Goal: Communication & Community: Answer question/provide support

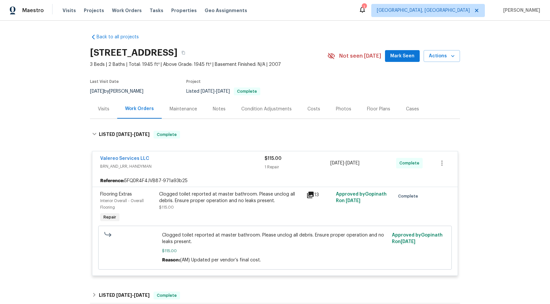
click at [182, 106] on div "Maintenance" at bounding box center [182, 109] width 27 height 7
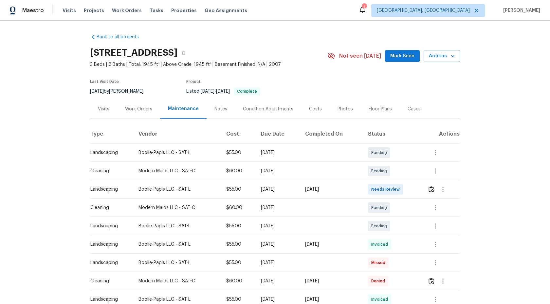
scroll to position [74, 0]
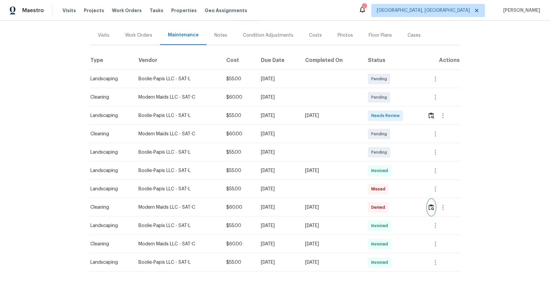
click at [433, 208] on img "button" at bounding box center [431, 207] width 6 height 6
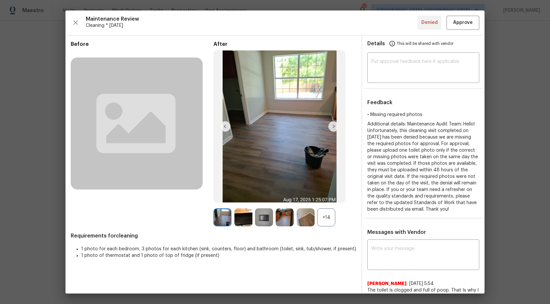
click at [328, 217] on div "+14" at bounding box center [326, 217] width 18 height 18
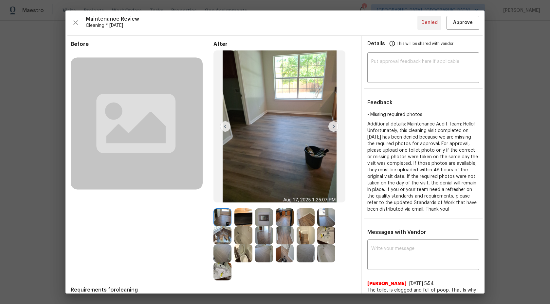
scroll to position [146, 0]
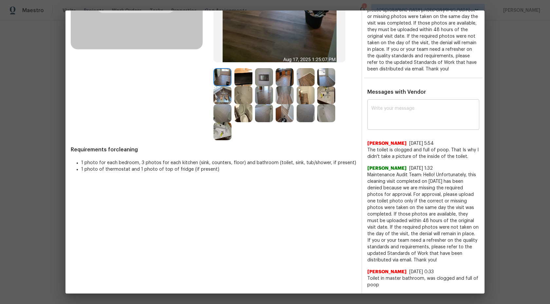
click at [400, 116] on textarea at bounding box center [423, 115] width 104 height 18
click at [399, 107] on textarea at bounding box center [423, 115] width 104 height 18
click at [406, 108] on textarea at bounding box center [423, 115] width 104 height 18
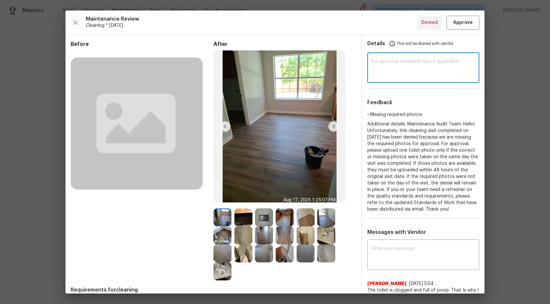
click at [402, 69] on textarea at bounding box center [423, 68] width 104 height 18
type textarea "H"
click at [445, 65] on textarea "Maintenance Audit Team:" at bounding box center [423, 68] width 104 height 18
click at [438, 58] on div "Maintenance Audit Team: ​" at bounding box center [423, 68] width 112 height 29
click at [476, 62] on div "Maintenance Audit Team: We approve this audit ​" at bounding box center [423, 68] width 112 height 29
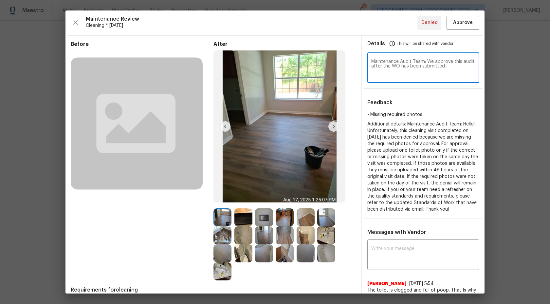
click at [449, 67] on textarea "Maintenance Audit Team: We approve this audit after the WO has been submitted" at bounding box center [423, 68] width 104 height 18
click at [447, 66] on textarea "Maintenance Audit Team: We approve this audit after the WO has been submitted" at bounding box center [423, 68] width 104 height 18
click at [446, 65] on textarea "Maintenance Audit Team: We approve this audit after the WO has been submitted" at bounding box center [423, 68] width 104 height 18
drag, startPoint x: 454, startPoint y: 71, endPoint x: 427, endPoint y: 61, distance: 28.8
click at [427, 61] on textarea "Maintenance Audit Team: We approve this audit after the WO has been submitted a…" at bounding box center [423, 68] width 104 height 18
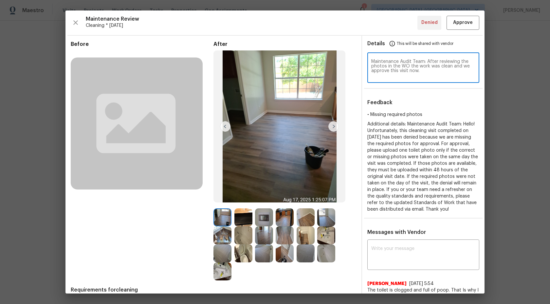
type textarea "Maintenance Audit Team: After reviewing the photos in the WO the work was clean…"
click at [461, 22] on span "Approve" at bounding box center [463, 23] width 20 height 8
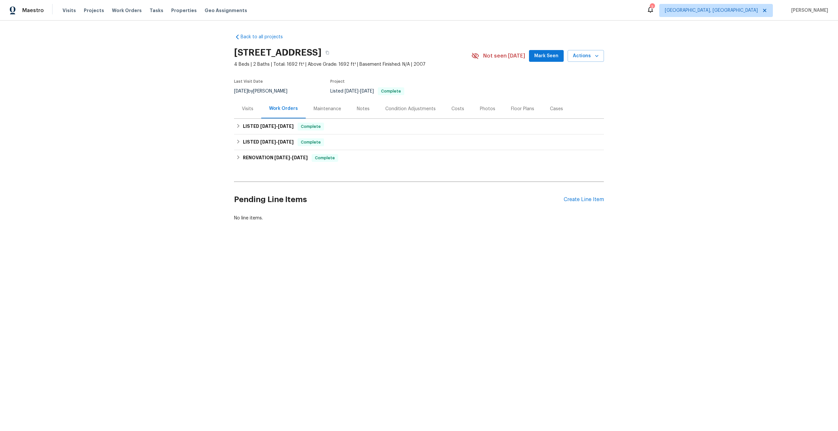
click at [322, 107] on div "Maintenance" at bounding box center [326, 109] width 27 height 7
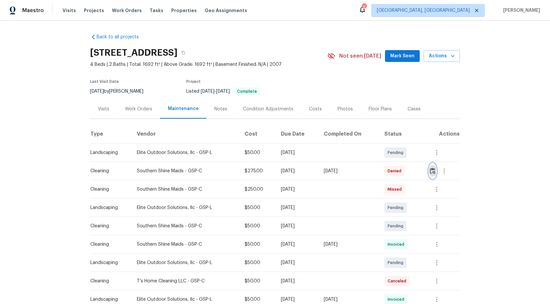
click at [433, 171] on img "button" at bounding box center [433, 171] width 6 height 6
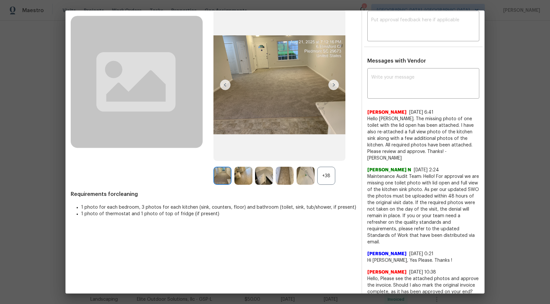
scroll to position [38, 0]
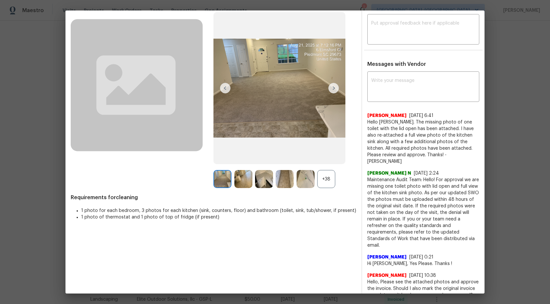
click at [327, 177] on div "+38" at bounding box center [326, 179] width 18 height 18
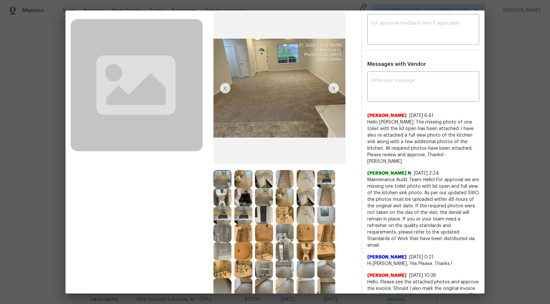
click at [244, 179] on img at bounding box center [243, 179] width 18 height 18
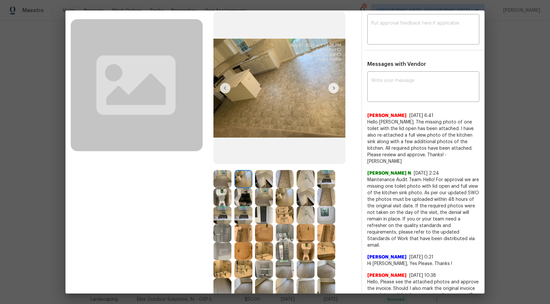
click at [228, 178] on img at bounding box center [222, 179] width 18 height 18
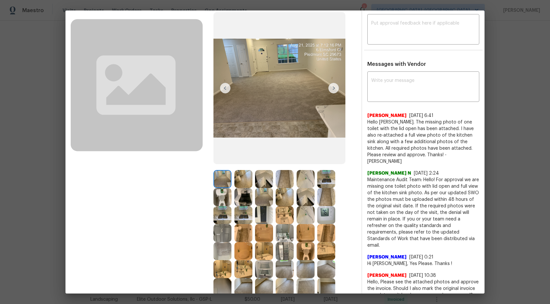
click at [338, 178] on div at bounding box center [284, 242] width 143 height 144
click at [330, 180] on img at bounding box center [326, 179] width 18 height 18
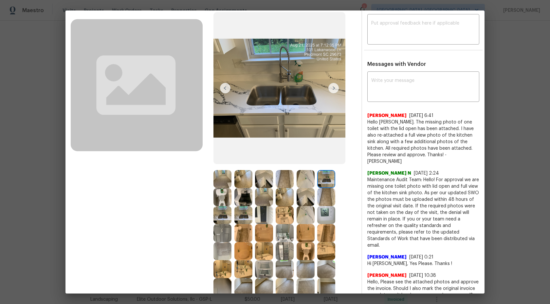
click at [303, 180] on img at bounding box center [305, 179] width 18 height 18
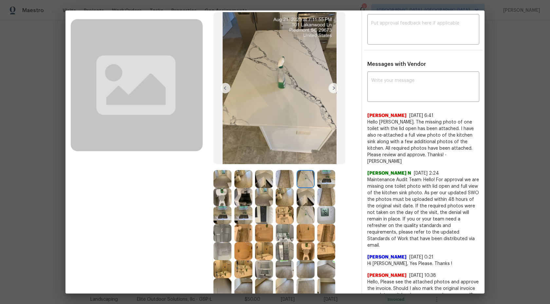
click at [284, 179] on img at bounding box center [285, 179] width 18 height 18
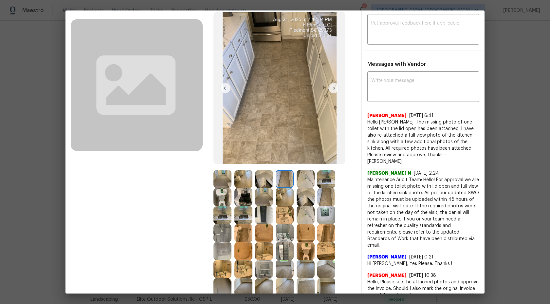
click at [218, 204] on img at bounding box center [222, 197] width 18 height 18
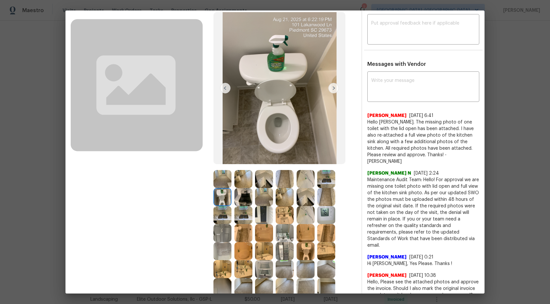
click at [244, 204] on img at bounding box center [243, 197] width 18 height 18
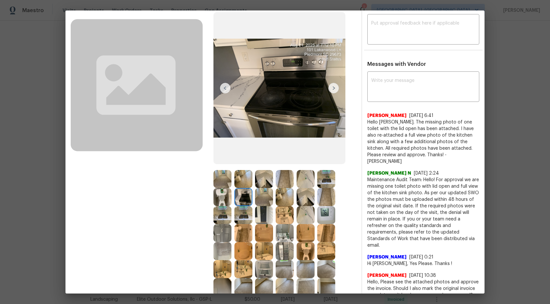
click at [272, 194] on img at bounding box center [264, 197] width 18 height 18
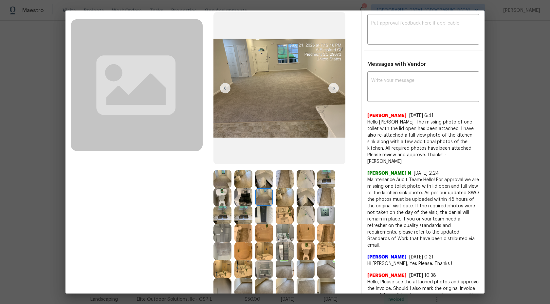
click at [288, 196] on img at bounding box center [285, 197] width 18 height 18
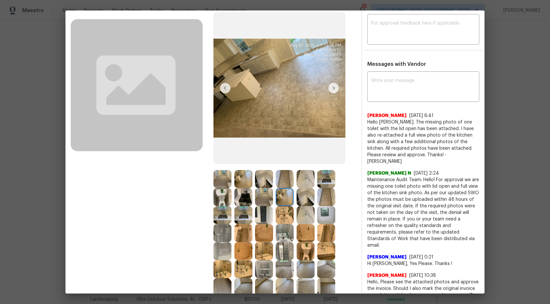
click at [312, 195] on img at bounding box center [305, 197] width 18 height 18
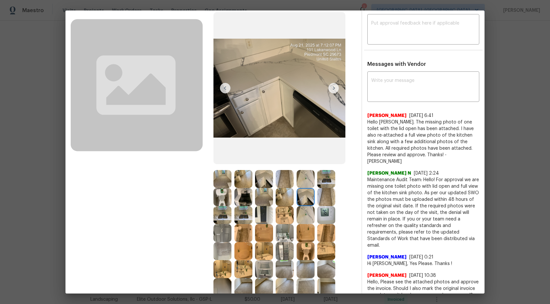
click at [306, 183] on img at bounding box center [305, 179] width 18 height 18
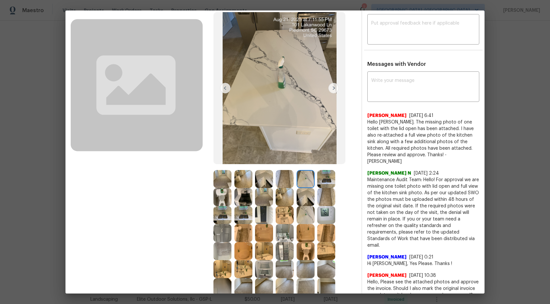
click at [327, 173] on img at bounding box center [326, 179] width 18 height 18
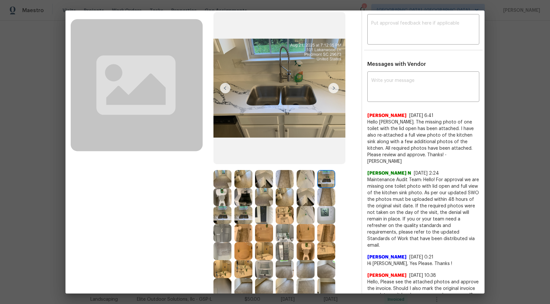
click at [325, 189] on img at bounding box center [326, 197] width 18 height 18
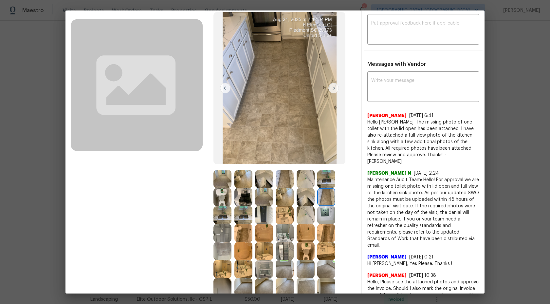
click at [221, 180] on img at bounding box center [222, 179] width 18 height 18
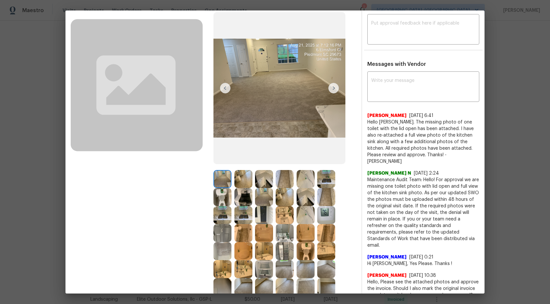
click at [242, 180] on img at bounding box center [243, 179] width 18 height 18
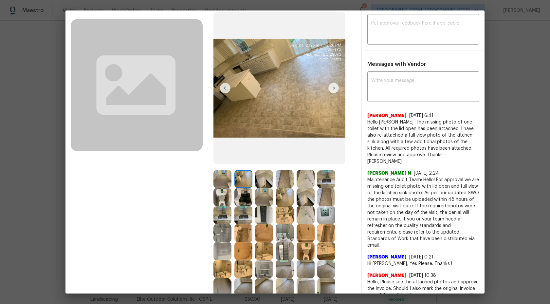
click at [261, 179] on img at bounding box center [264, 179] width 18 height 18
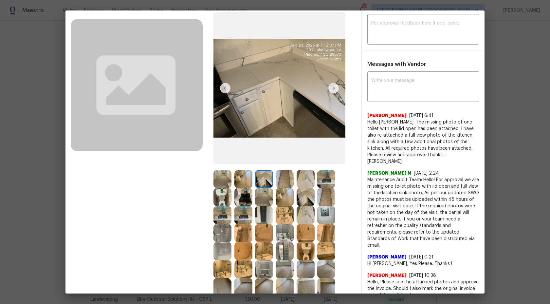
click at [286, 173] on img at bounding box center [285, 179] width 18 height 18
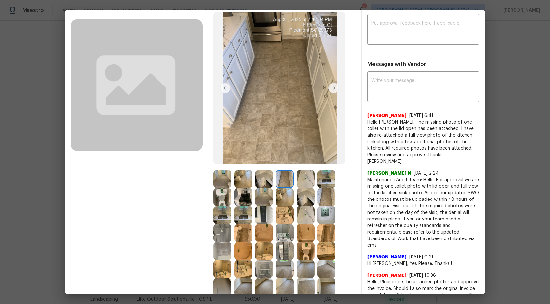
click at [305, 175] on img at bounding box center [305, 179] width 18 height 18
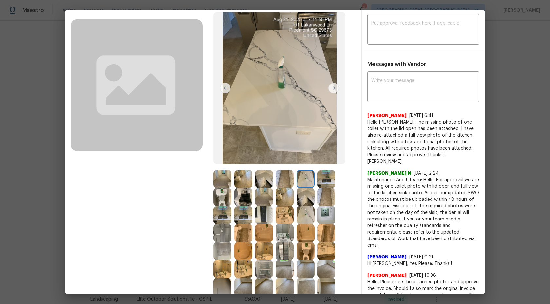
click at [325, 179] on img at bounding box center [326, 179] width 18 height 18
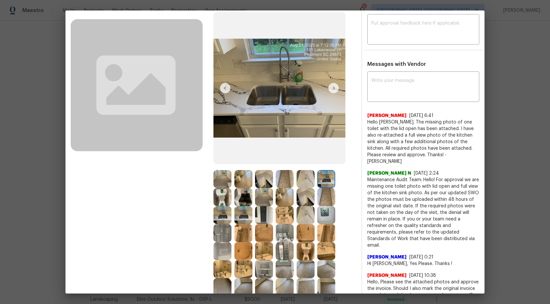
click at [224, 194] on img at bounding box center [222, 197] width 18 height 18
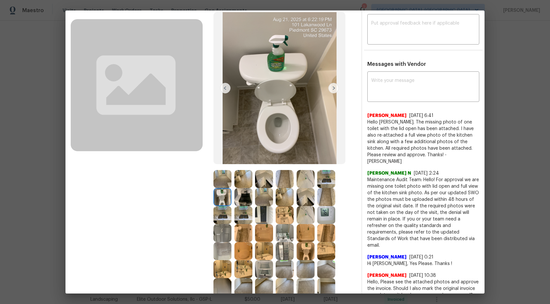
click at [238, 196] on img at bounding box center [243, 197] width 18 height 18
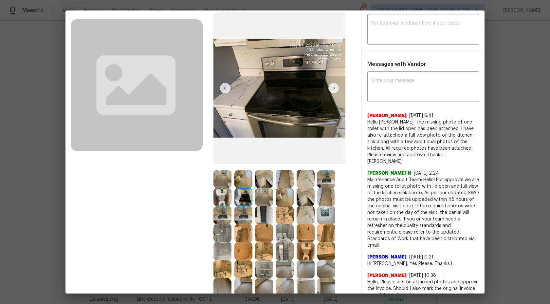
click at [223, 196] on img at bounding box center [222, 197] width 18 height 18
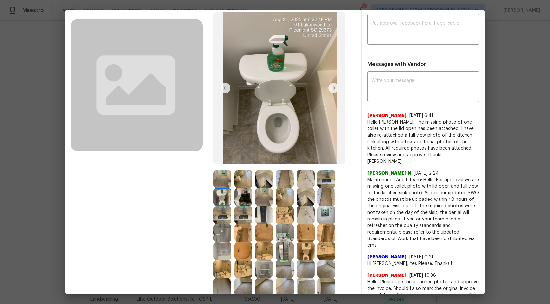
click at [242, 194] on img at bounding box center [243, 197] width 18 height 18
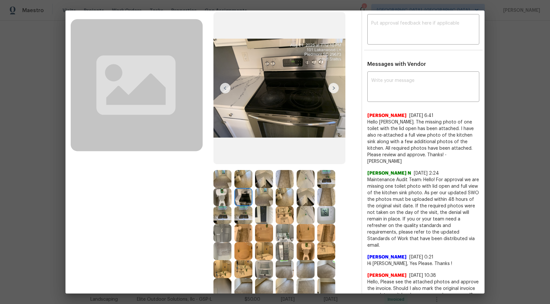
click at [244, 200] on img at bounding box center [243, 197] width 18 height 18
click at [270, 197] on img at bounding box center [264, 197] width 18 height 18
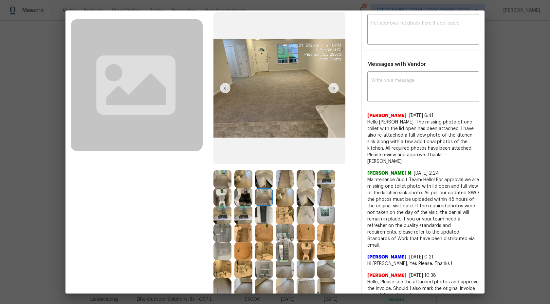
click at [246, 197] on img at bounding box center [243, 197] width 18 height 18
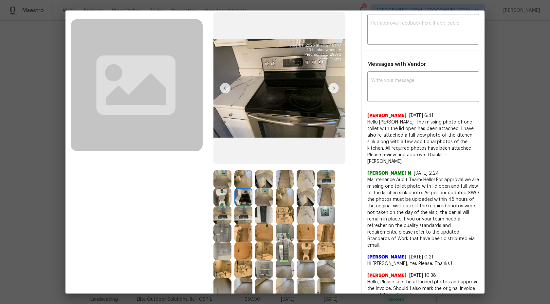
click at [270, 201] on img at bounding box center [264, 197] width 18 height 18
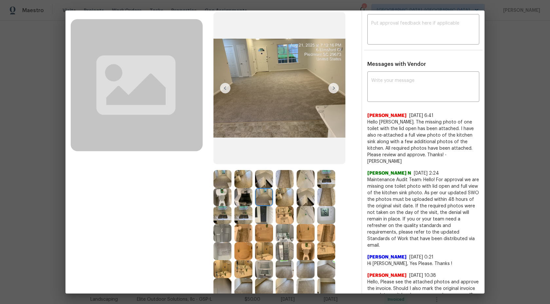
click at [281, 199] on img at bounding box center [285, 197] width 18 height 18
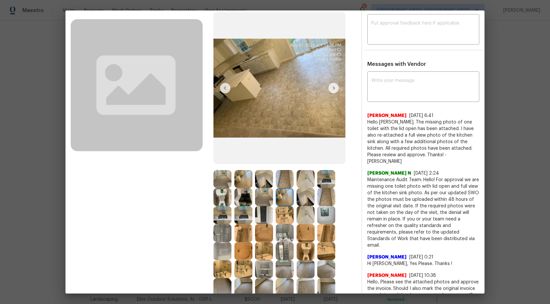
click at [312, 192] on img at bounding box center [305, 197] width 18 height 18
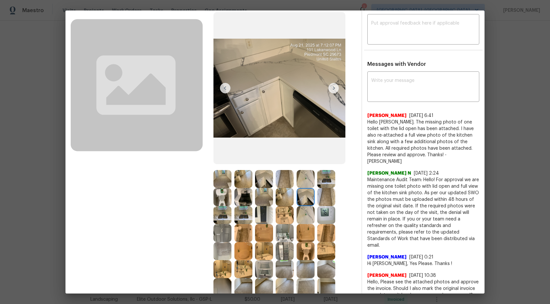
click at [289, 195] on img at bounding box center [285, 197] width 18 height 18
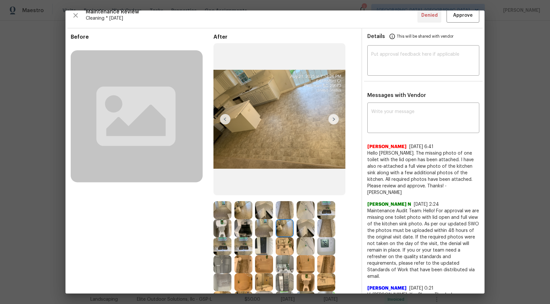
scroll to position [27, 0]
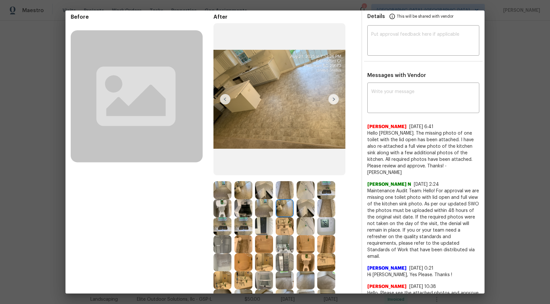
click at [220, 188] on img at bounding box center [222, 190] width 18 height 18
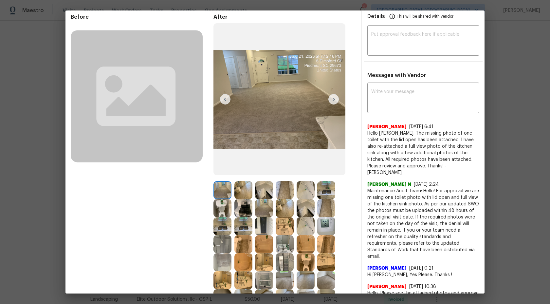
click at [244, 186] on img at bounding box center [243, 190] width 18 height 18
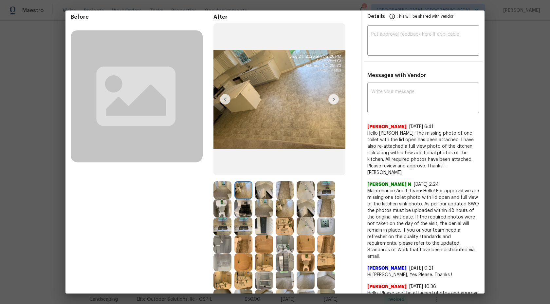
click at [287, 209] on img at bounding box center [285, 208] width 18 height 18
click at [241, 185] on img at bounding box center [243, 190] width 18 height 18
click at [258, 244] on img at bounding box center [264, 244] width 18 height 18
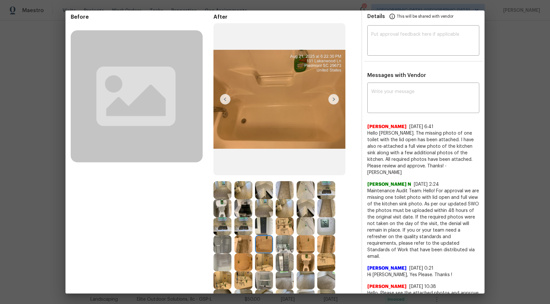
click at [245, 241] on img at bounding box center [243, 244] width 18 height 18
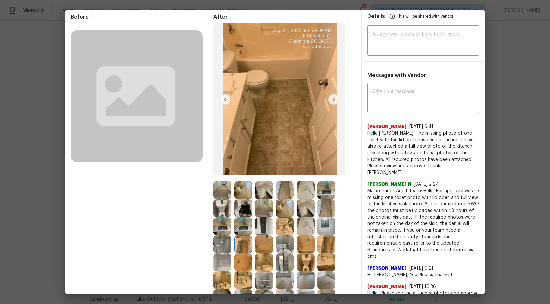
click at [283, 203] on img at bounding box center [285, 208] width 18 height 18
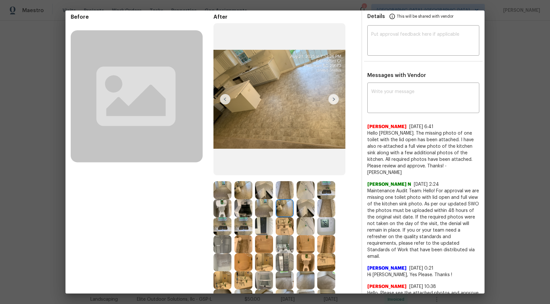
click at [310, 204] on img at bounding box center [305, 208] width 18 height 18
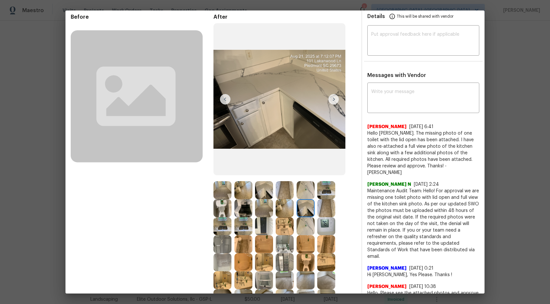
click at [328, 204] on img at bounding box center [326, 208] width 18 height 18
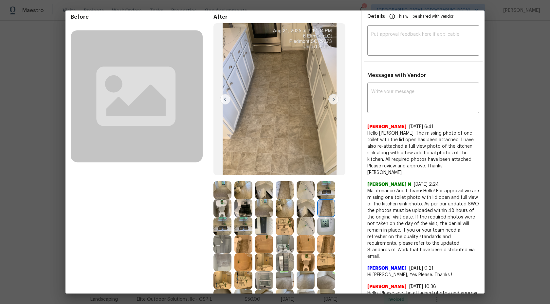
click at [325, 187] on img at bounding box center [326, 190] width 18 height 18
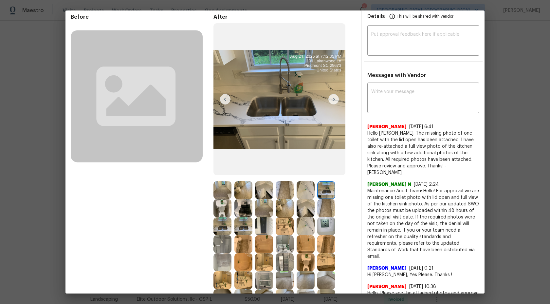
click at [304, 191] on img at bounding box center [305, 190] width 18 height 18
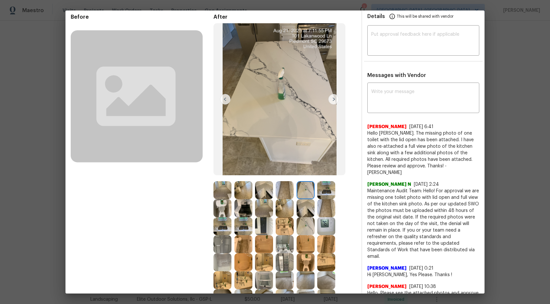
click at [278, 193] on img at bounding box center [285, 190] width 18 height 18
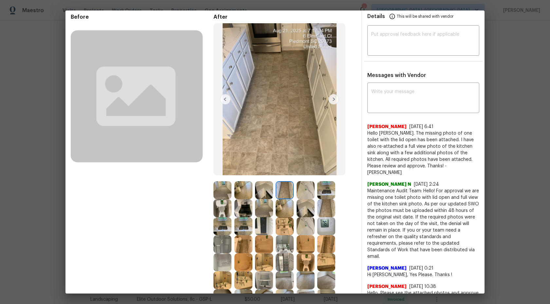
click at [259, 193] on img at bounding box center [264, 190] width 18 height 18
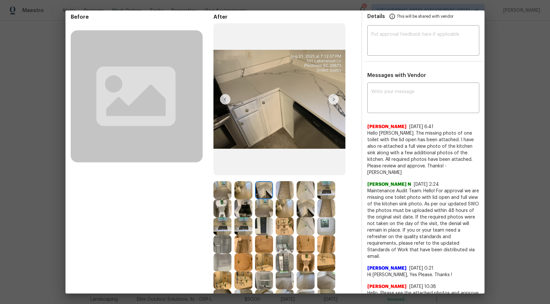
click at [235, 191] on img at bounding box center [243, 190] width 18 height 18
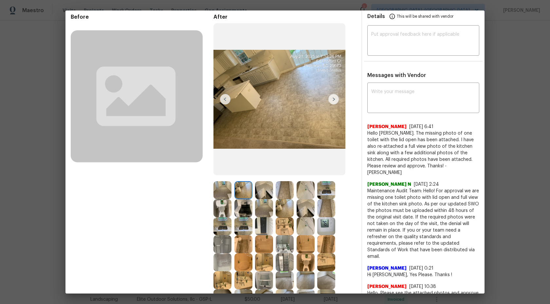
click at [224, 189] on img at bounding box center [222, 190] width 18 height 18
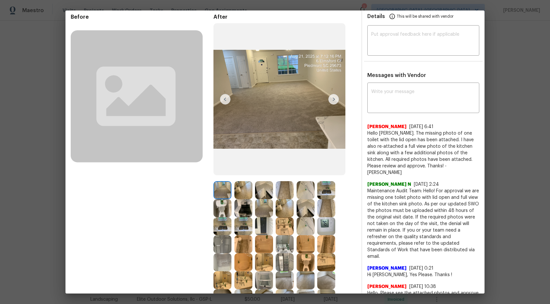
click at [232, 212] on div at bounding box center [223, 208] width 21 height 18
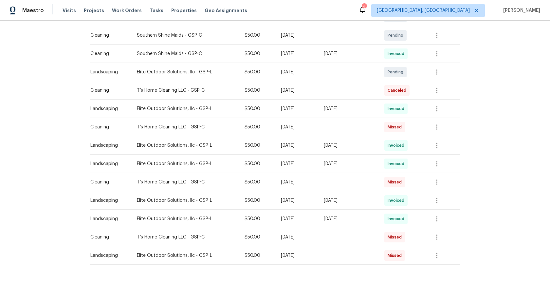
scroll to position [0, 0]
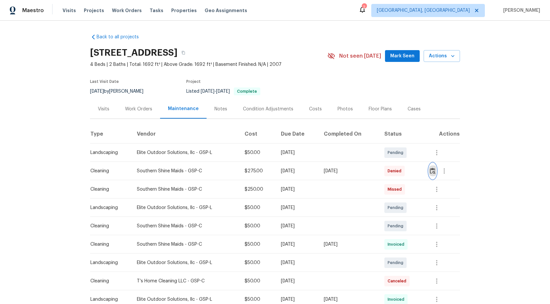
click at [435, 172] on img "button" at bounding box center [433, 171] width 6 height 6
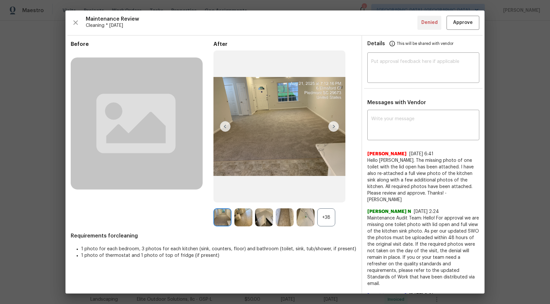
scroll to position [12, 0]
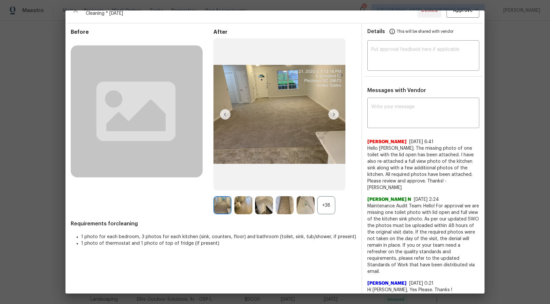
click at [326, 209] on div "+38" at bounding box center [326, 205] width 18 height 18
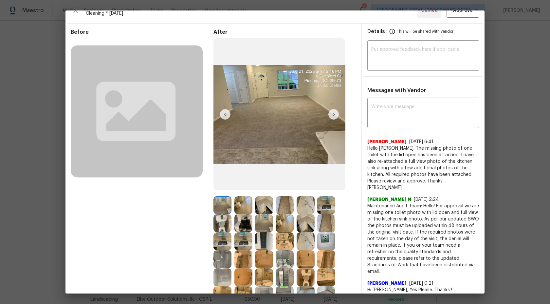
click at [215, 205] on img at bounding box center [222, 205] width 18 height 18
click at [232, 206] on div at bounding box center [223, 205] width 21 height 18
click at [249, 205] on img at bounding box center [243, 205] width 18 height 18
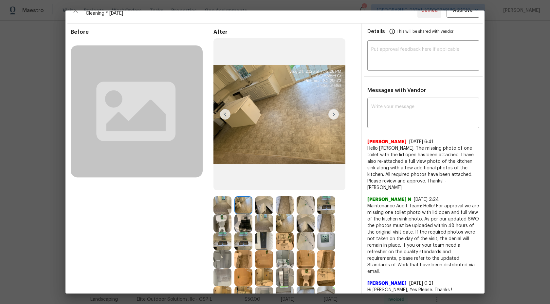
click at [262, 205] on img at bounding box center [264, 205] width 18 height 18
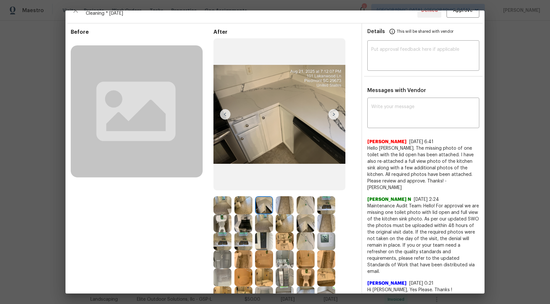
click at [294, 205] on img at bounding box center [285, 205] width 18 height 18
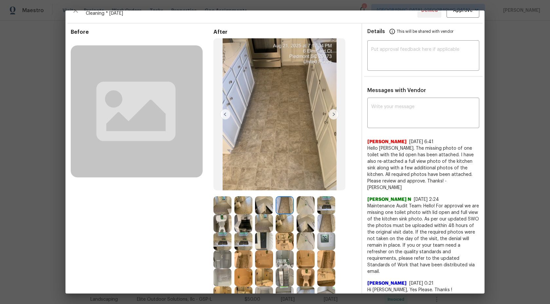
click at [314, 201] on div at bounding box center [306, 205] width 21 height 18
click at [309, 202] on img at bounding box center [305, 205] width 18 height 18
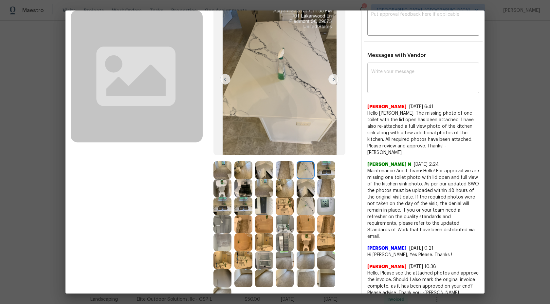
scroll to position [10, 0]
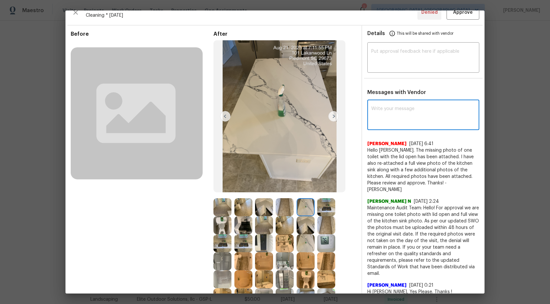
click at [417, 117] on textarea at bounding box center [423, 115] width 104 height 18
type textarea "H"
drag, startPoint x: 410, startPoint y: 112, endPoint x: 448, endPoint y: 134, distance: 43.3
click at [448, 134] on div "Maintenance Audit Team: Hi Tamara Mayes Good Day! We are not requested the same…" at bounding box center [423, 232] width 112 height 263
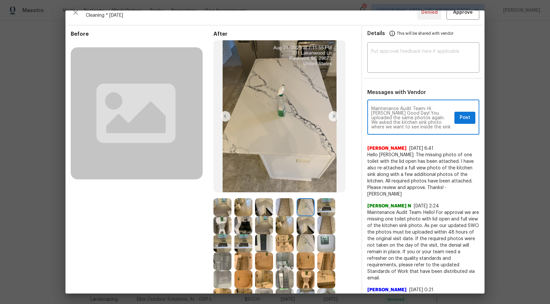
scroll to position [5, 0]
type textarea "Maintenance Audit Team: Hi Tamara Mayes Good Day! You uploaded the same photos …"
click at [464, 116] on span "Post" at bounding box center [464, 118] width 10 height 8
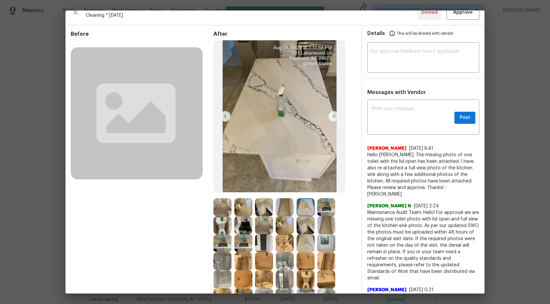
scroll to position [0, 0]
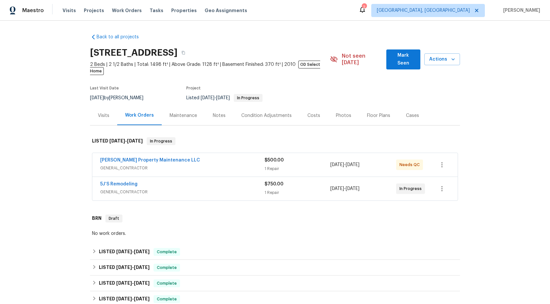
click at [177, 112] on div "Maintenance" at bounding box center [182, 115] width 27 height 7
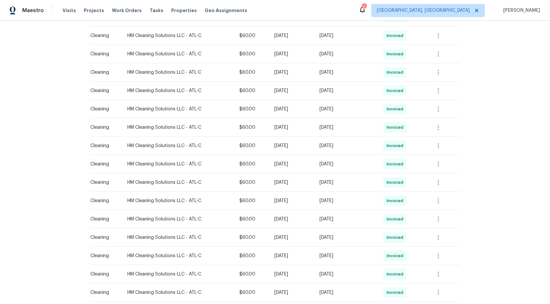
scroll to position [350, 0]
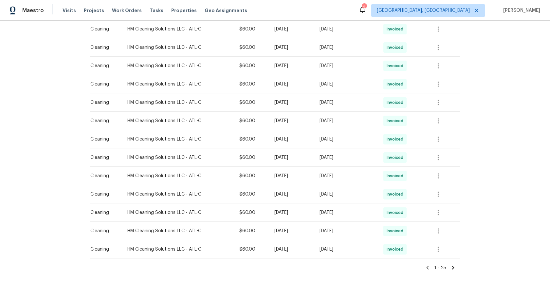
click at [452, 258] on div "1 - 25" at bounding box center [275, 264] width 370 height 13
click at [453, 264] on icon at bounding box center [453, 267] width 6 height 6
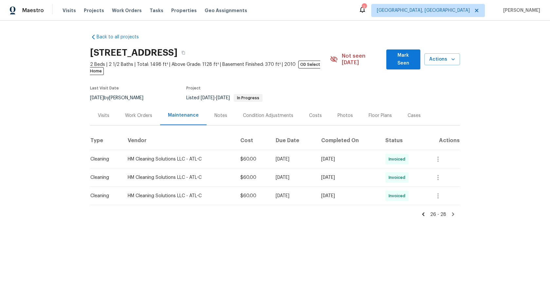
click at [424, 212] on icon at bounding box center [423, 214] width 2 height 4
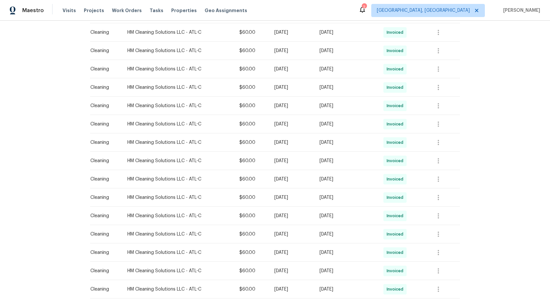
scroll to position [350, 0]
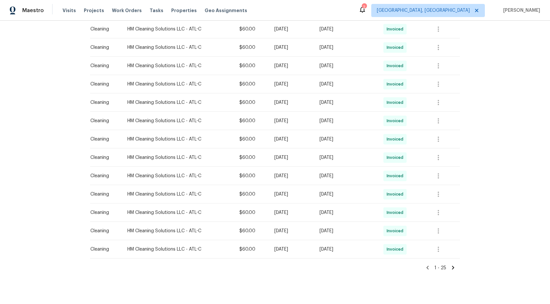
click at [456, 258] on div "1 - 25" at bounding box center [275, 264] width 370 height 13
click at [451, 264] on icon at bounding box center [453, 267] width 6 height 6
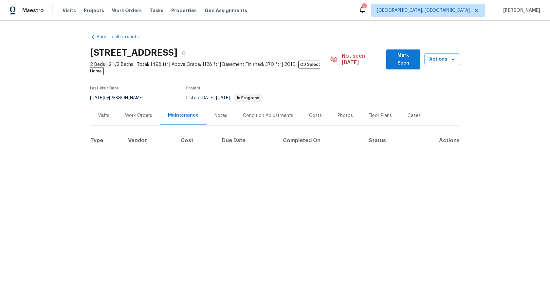
scroll to position [0, 0]
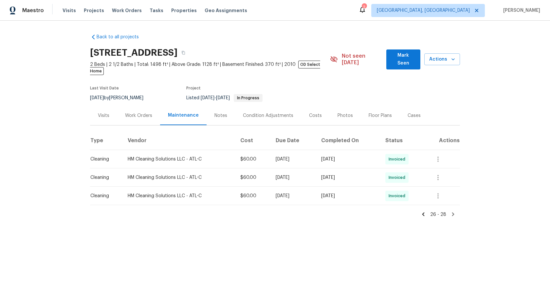
click at [453, 212] on icon at bounding box center [453, 214] width 2 height 4
click at [424, 211] on icon at bounding box center [423, 214] width 6 height 6
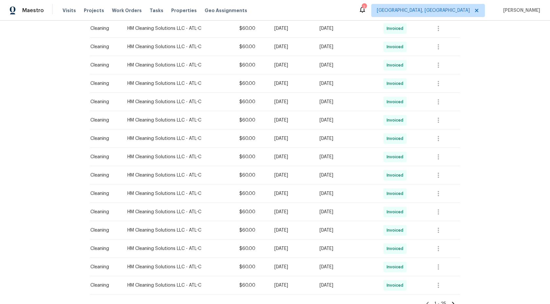
scroll to position [350, 0]
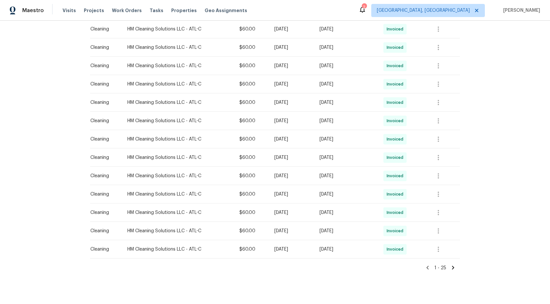
click at [454, 265] on icon at bounding box center [453, 267] width 2 height 4
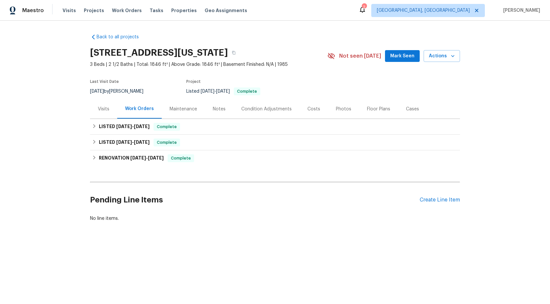
click at [184, 109] on div "Maintenance" at bounding box center [182, 109] width 27 height 7
click at [171, 109] on div "Maintenance" at bounding box center [182, 109] width 27 height 7
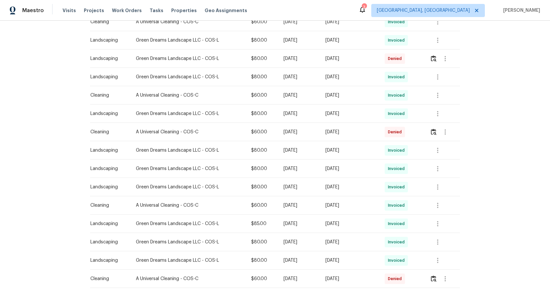
scroll to position [337, 0]
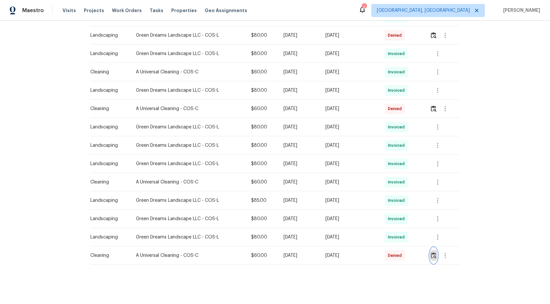
click at [435, 256] on img "button" at bounding box center [434, 255] width 6 height 6
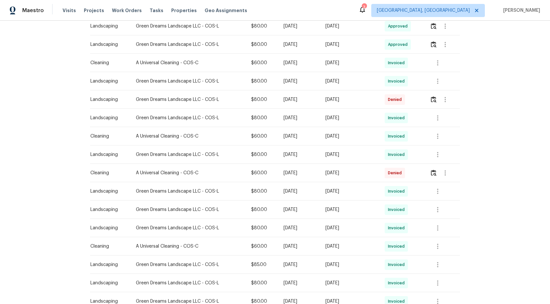
scroll to position [263, 0]
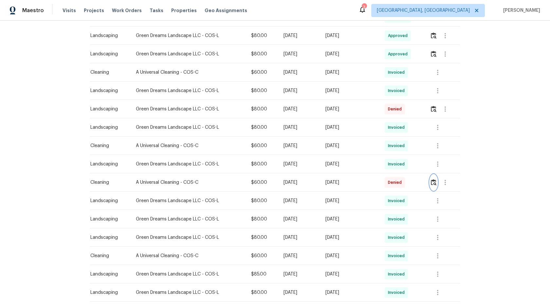
click at [435, 181] on img "button" at bounding box center [434, 182] width 6 height 6
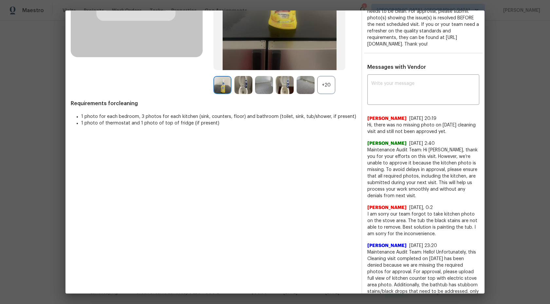
scroll to position [0, 0]
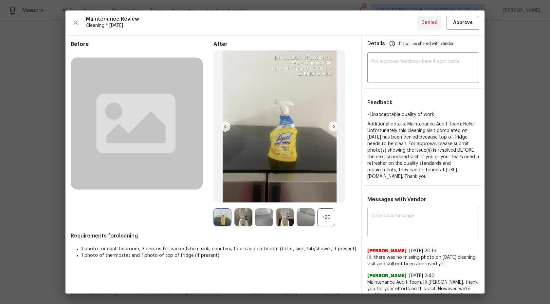
click at [413, 219] on div "x ​" at bounding box center [423, 222] width 112 height 29
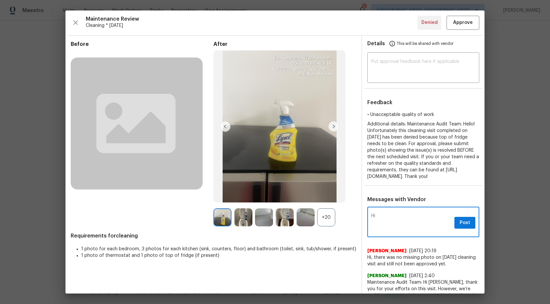
type textarea "H"
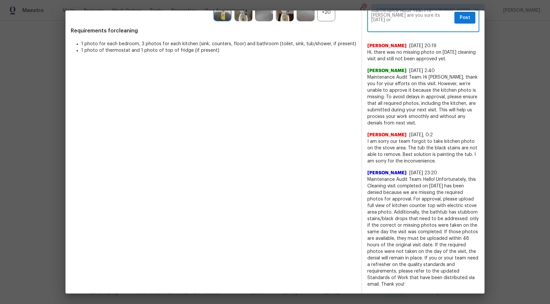
scroll to position [208, 0]
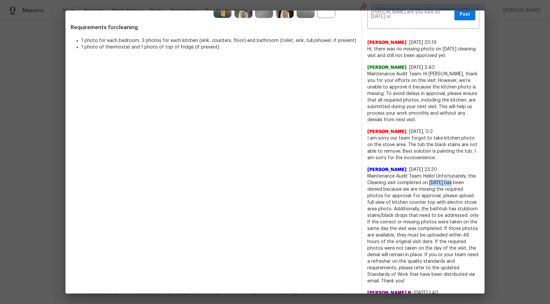
drag, startPoint x: 452, startPoint y: 188, endPoint x: 429, endPoint y: 190, distance: 22.7
click at [429, 190] on span "Maintenance Audit Team: Hello! Unfortunately, this Cleaning visit completed on …" at bounding box center [423, 228] width 112 height 111
copy span "08/21/2025"
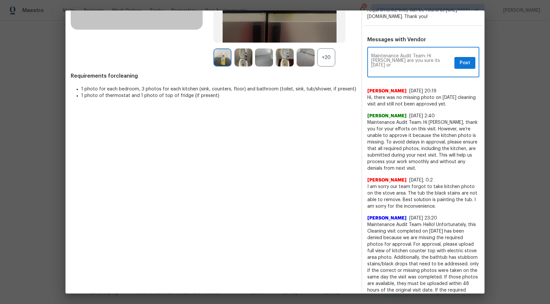
click at [436, 68] on textarea "Maintenance Audit Team: Hi Amada are you sure its 6/27/2025 or" at bounding box center [411, 63] width 80 height 18
paste textarea "08/21/2025"
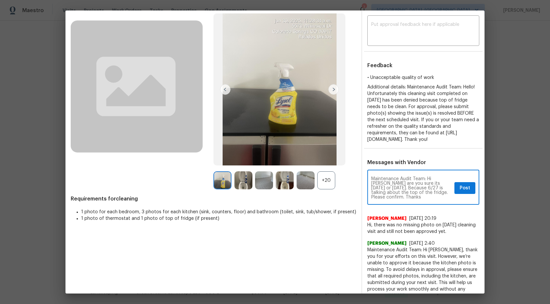
scroll to position [30, 0]
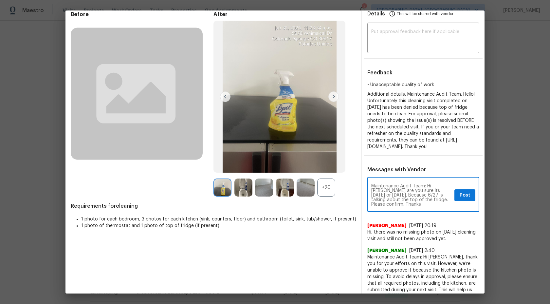
type textarea "Maintenance Audit Team: Hi Amada are you sure its 6/27/2025 or 08/21/2025. Beca…"
click at [462, 199] on span "Post" at bounding box center [464, 195] width 10 height 8
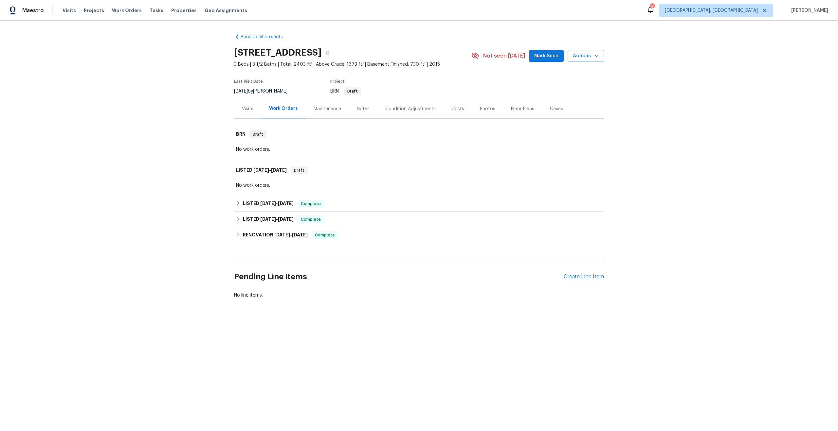
click at [326, 109] on div "Maintenance" at bounding box center [326, 109] width 27 height 7
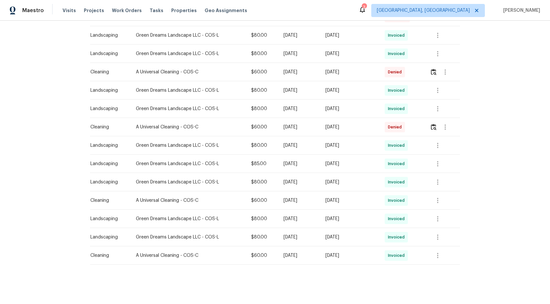
scroll to position [236, 0]
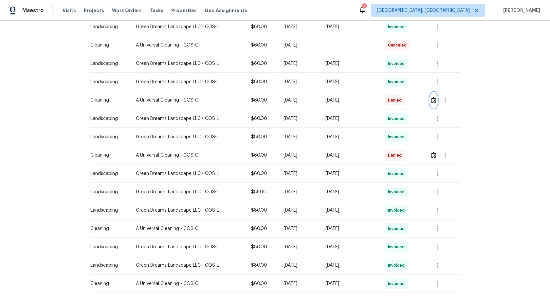
click at [433, 98] on img "button" at bounding box center [434, 100] width 6 height 6
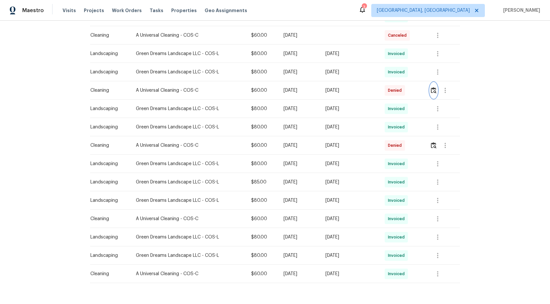
scroll to position [264, 0]
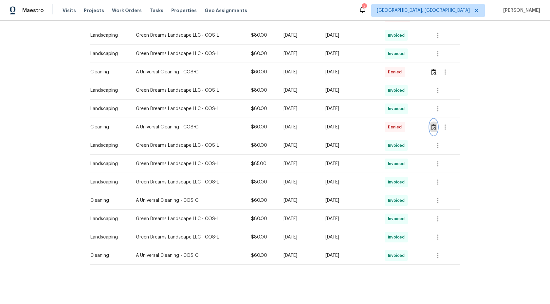
click at [436, 127] on img "button" at bounding box center [434, 127] width 6 height 6
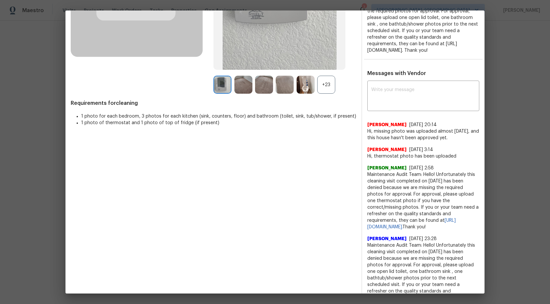
scroll to position [82, 0]
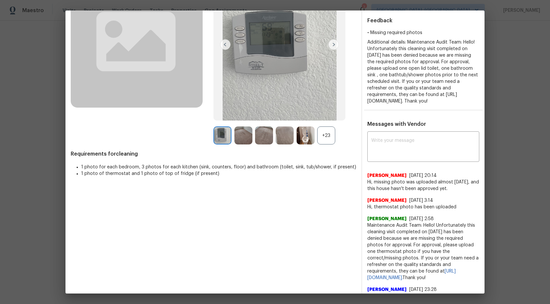
click at [328, 132] on div "+23" at bounding box center [326, 135] width 18 height 18
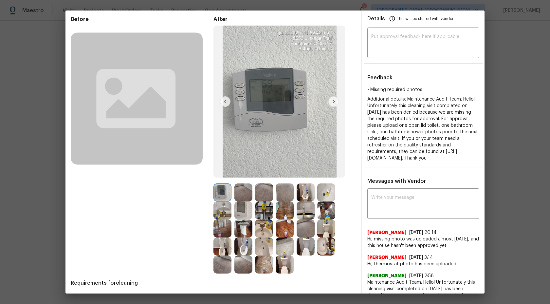
scroll to position [36, 0]
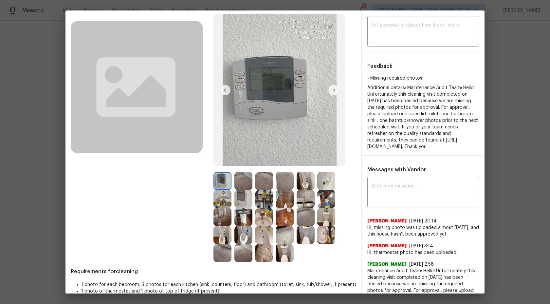
click at [246, 182] on img at bounding box center [243, 181] width 18 height 18
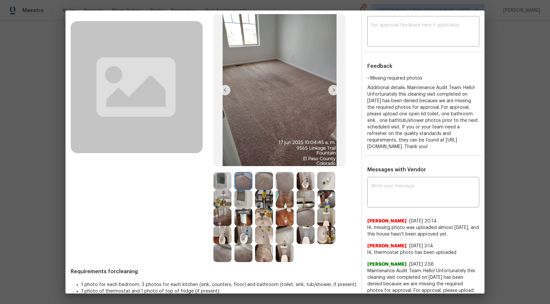
click at [264, 177] on img at bounding box center [264, 181] width 18 height 18
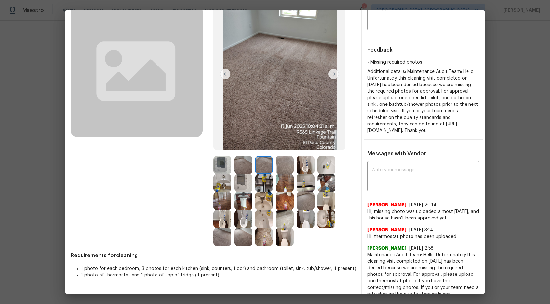
scroll to position [24, 0]
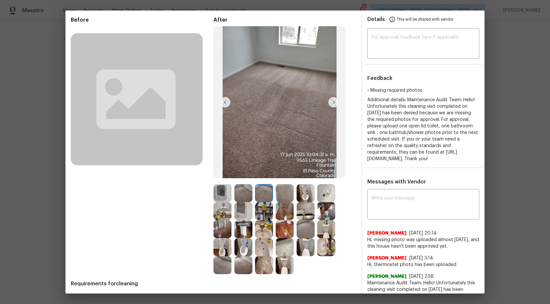
click at [243, 193] on img at bounding box center [243, 193] width 18 height 18
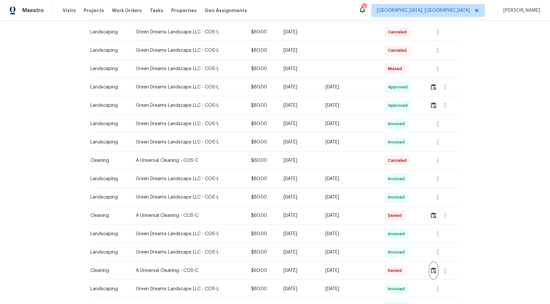
scroll to position [130, 0]
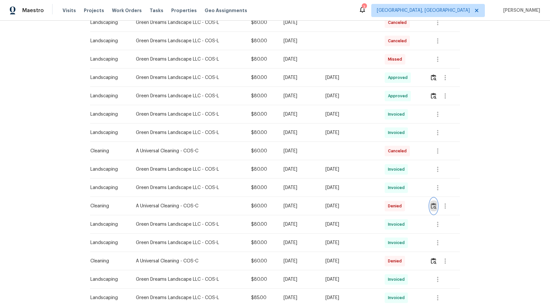
click at [437, 205] on button "button" at bounding box center [434, 206] width 8 height 16
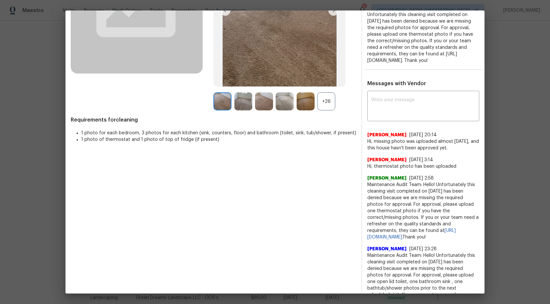
scroll to position [122, 0]
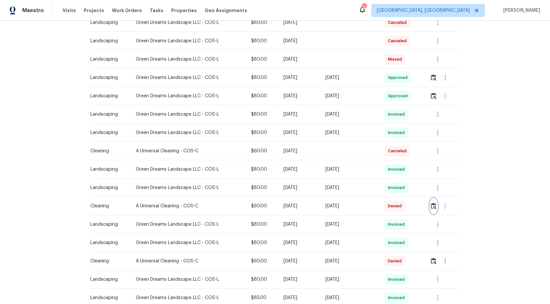
click at [436, 205] on img "button" at bounding box center [434, 206] width 6 height 6
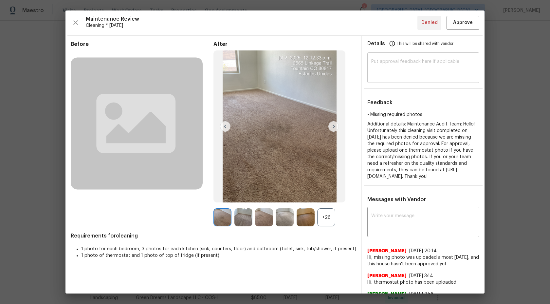
click at [422, 69] on textarea at bounding box center [423, 68] width 104 height 18
type textarea "H"
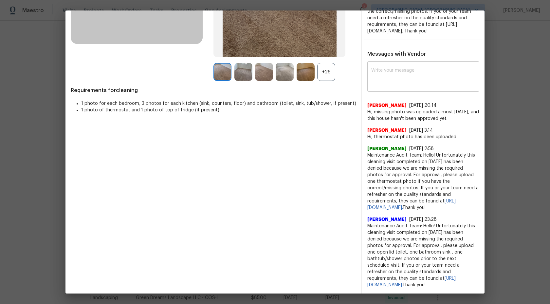
click at [406, 68] on textarea at bounding box center [423, 77] width 104 height 18
type textarea "H"
type textarea "ai"
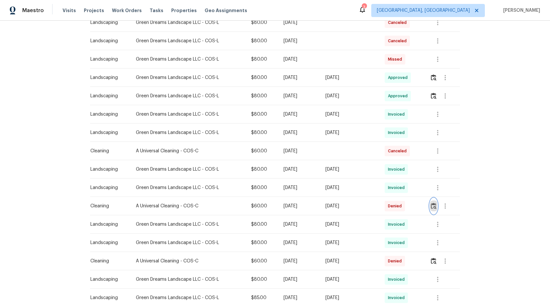
click at [434, 207] on img "button" at bounding box center [434, 206] width 6 height 6
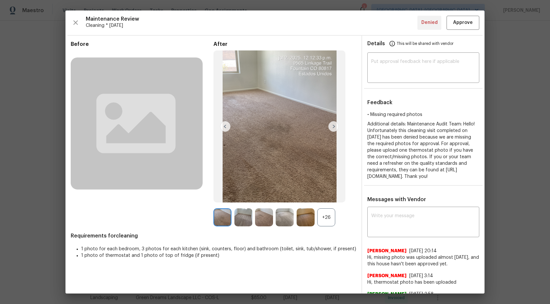
scroll to position [29, 0]
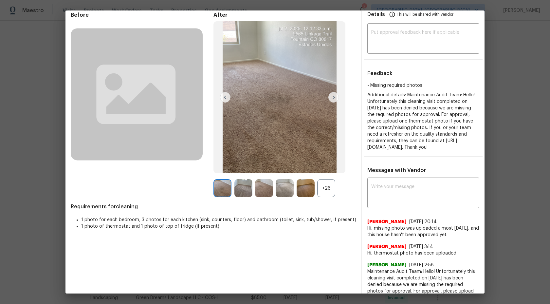
click at [243, 186] on img at bounding box center [243, 188] width 18 height 18
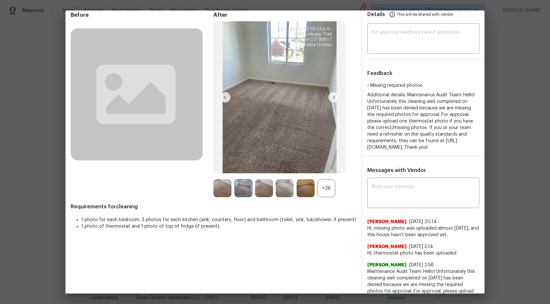
click at [244, 187] on img at bounding box center [243, 188] width 18 height 18
click at [322, 187] on div "+26" at bounding box center [326, 188] width 18 height 18
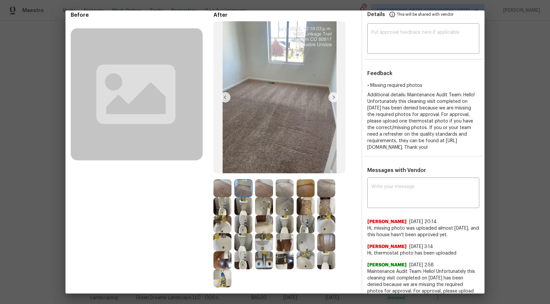
click at [223, 183] on img at bounding box center [222, 188] width 18 height 18
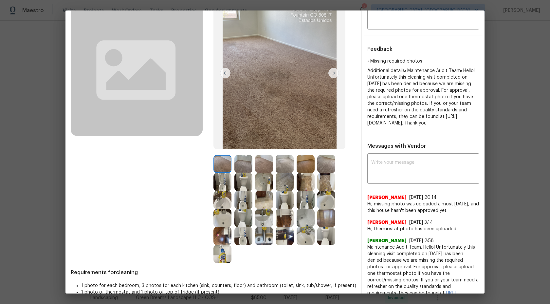
scroll to position [56, 0]
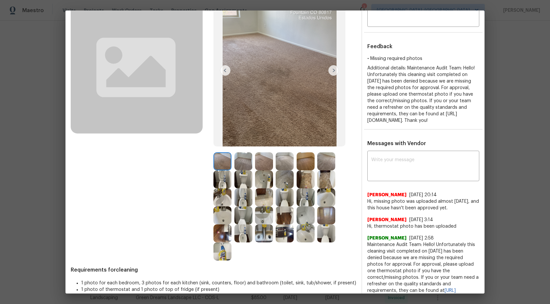
click at [243, 161] on img at bounding box center [243, 161] width 18 height 18
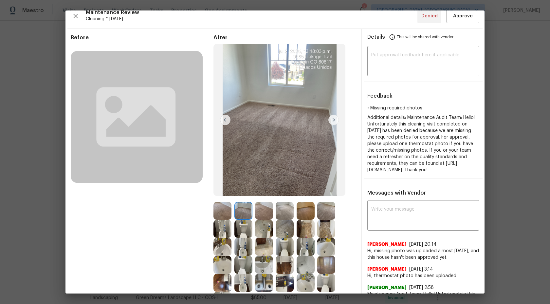
scroll to position [116, 0]
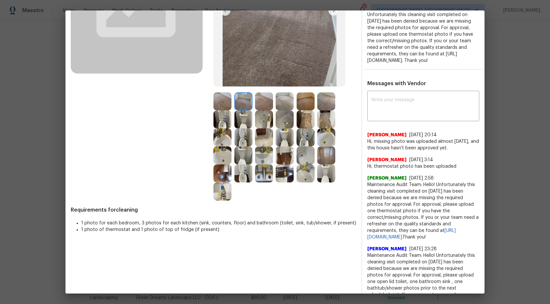
click at [263, 94] on img at bounding box center [264, 101] width 18 height 18
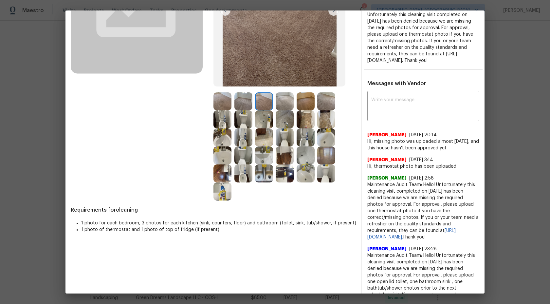
click at [288, 98] on img at bounding box center [285, 101] width 18 height 18
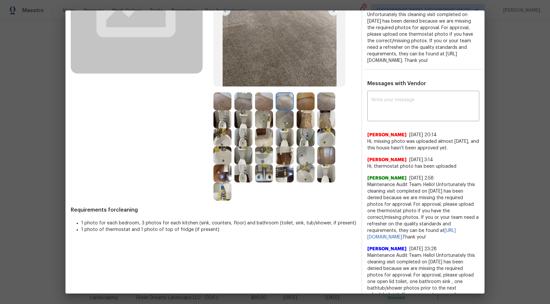
scroll to position [75, 0]
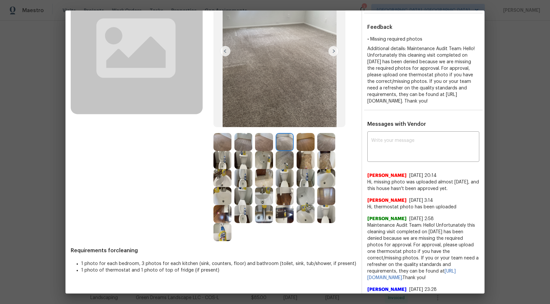
click at [224, 144] on img at bounding box center [222, 142] width 18 height 18
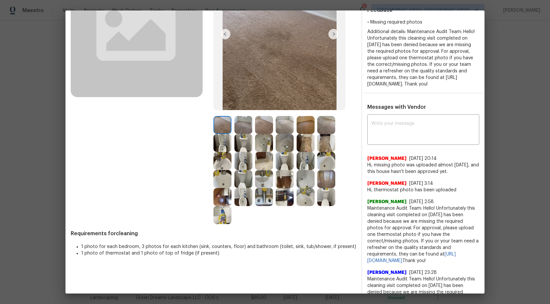
scroll to position [87, 0]
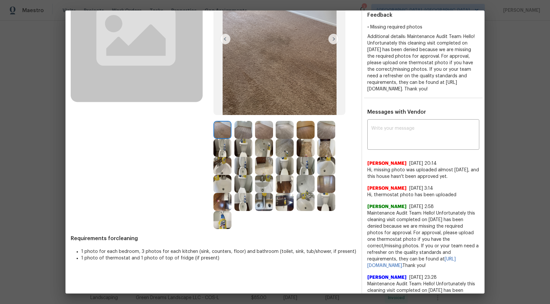
click at [241, 129] on img at bounding box center [243, 130] width 18 height 18
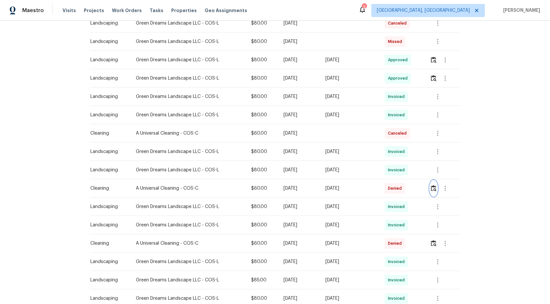
scroll to position [155, 0]
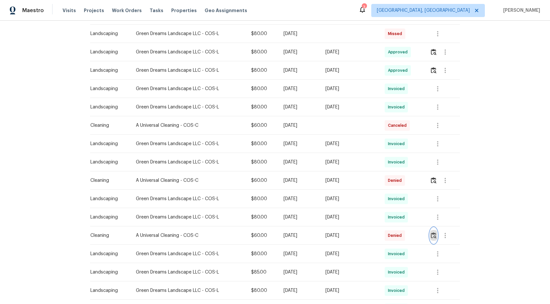
click at [434, 235] on img "button" at bounding box center [434, 235] width 6 height 6
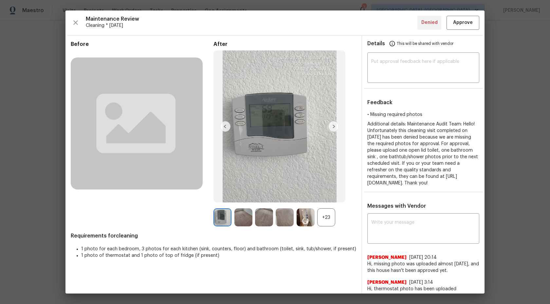
scroll to position [80, 0]
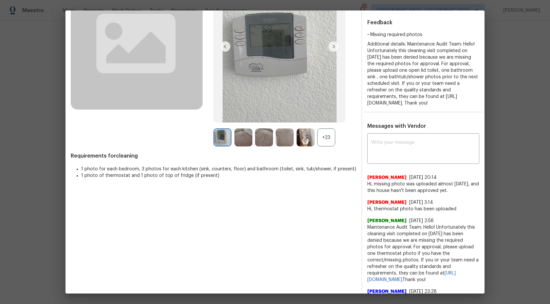
click at [267, 137] on img at bounding box center [264, 137] width 18 height 18
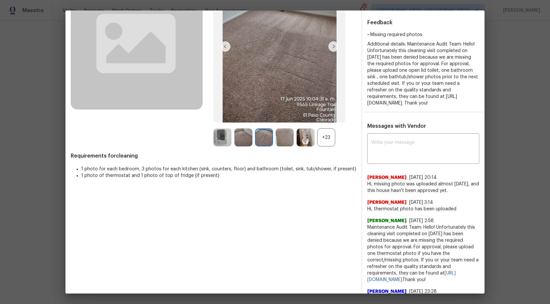
scroll to position [0, 0]
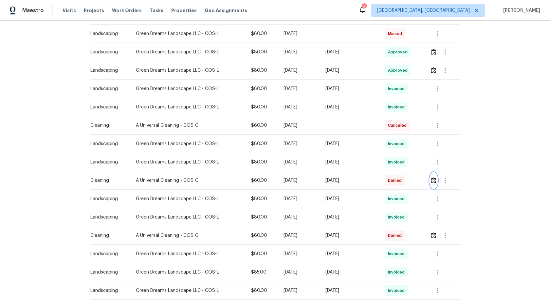
click at [437, 178] on button "button" at bounding box center [434, 180] width 8 height 16
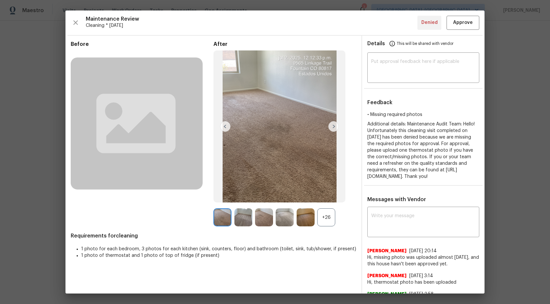
click at [283, 213] on img at bounding box center [285, 217] width 18 height 18
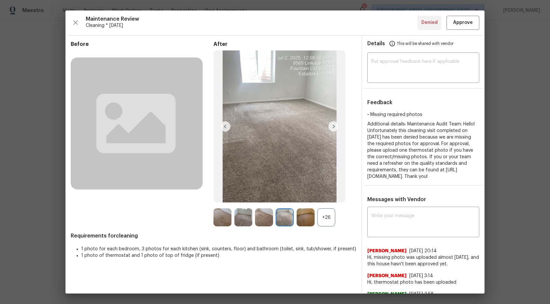
click at [283, 213] on img at bounding box center [285, 217] width 18 height 18
click at [264, 213] on img at bounding box center [264, 217] width 18 height 18
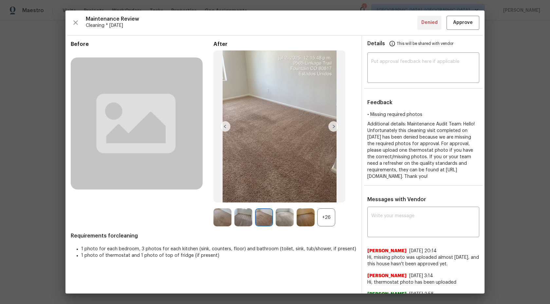
scroll to position [80, 0]
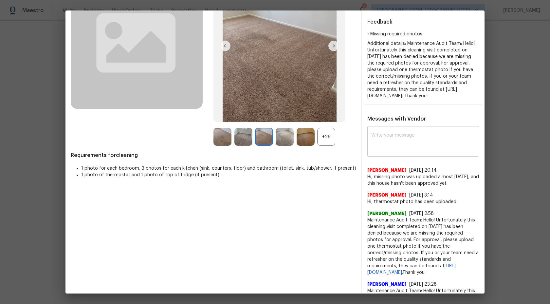
click at [406, 150] on textarea at bounding box center [423, 142] width 104 height 18
type textarea "M"
type textarea "a"
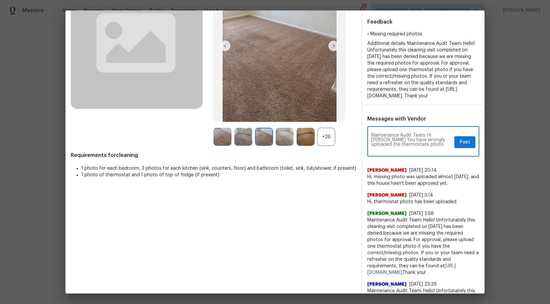
click at [381, 151] on textarea "Maintenance Audit Team: Hi Amada You have wrongly uploaded the thermostate photo" at bounding box center [411, 142] width 80 height 18
click at [407, 151] on textarea "Maintenance Audit Team: Hi Amada You have wrongly uploaded the thermostat mosta…" at bounding box center [411, 142] width 80 height 18
click at [423, 151] on textarea "Maintenance Audit Team: Hi Amada You have wrongly uploaded the thermostat photo" at bounding box center [411, 142] width 80 height 18
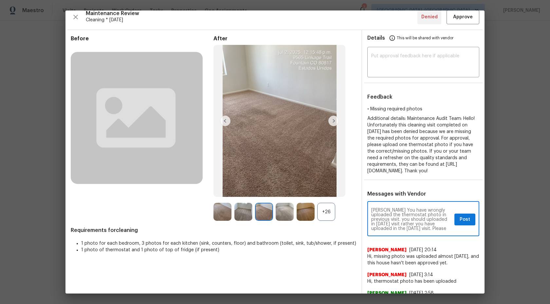
scroll to position [9, 0]
click at [415, 231] on textarea "Maintenance Audit Team: Hi Amada You have wrongly uploaded the thermostat photo…" at bounding box center [411, 219] width 80 height 23
type textarea "Maintenance Audit Team: Hi Amada You have wrongly uploaded the thermostat photo…"
click at [455, 225] on button "Post" at bounding box center [464, 219] width 21 height 12
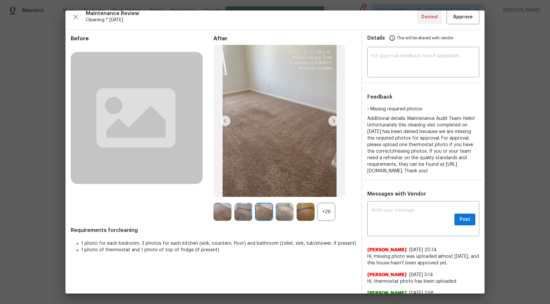
scroll to position [0, 0]
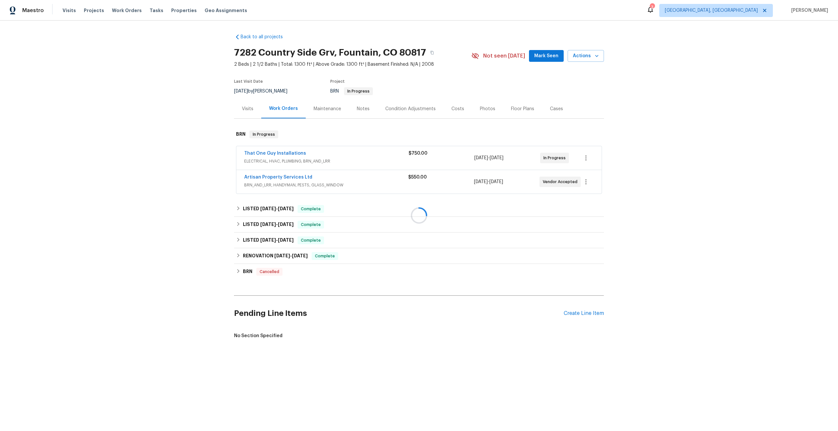
click at [335, 104] on div at bounding box center [419, 215] width 838 height 431
click at [338, 107] on div "Maintenance" at bounding box center [326, 109] width 27 height 7
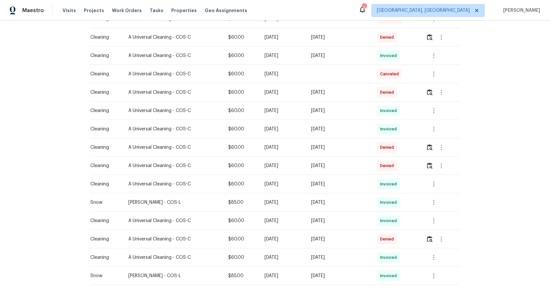
scroll to position [132, 0]
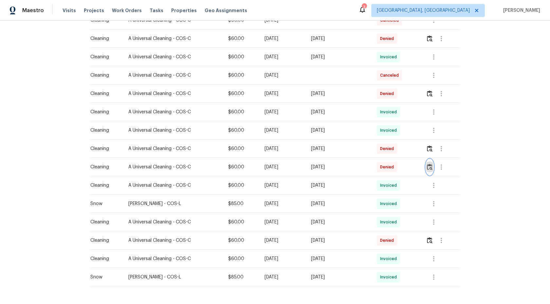
click at [431, 166] on img "button" at bounding box center [430, 167] width 6 height 6
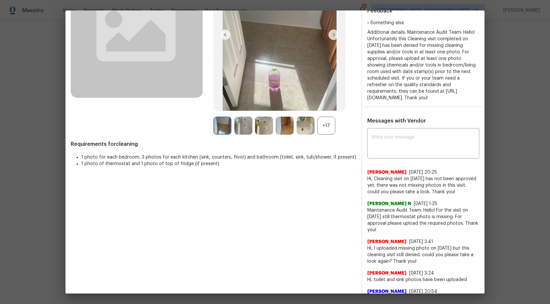
scroll to position [59, 0]
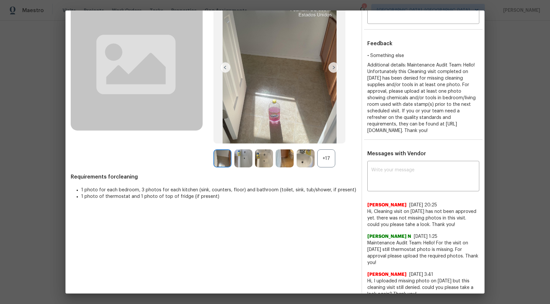
click at [323, 157] on div "+17" at bounding box center [326, 158] width 18 height 18
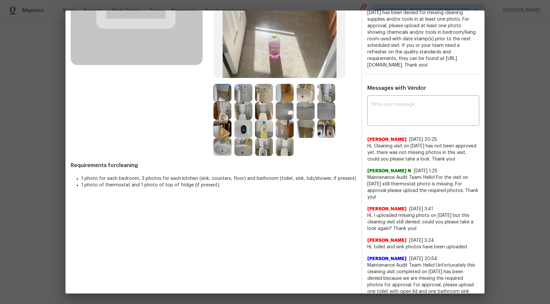
scroll to position [0, 0]
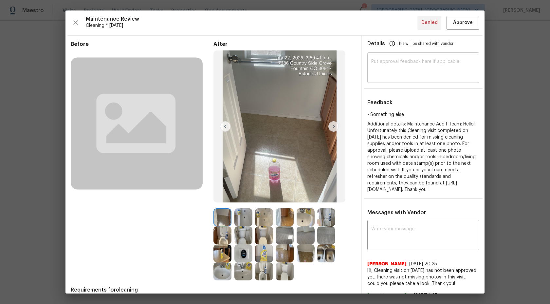
click at [397, 58] on div "​" at bounding box center [423, 68] width 112 height 29
type textarea "H"
click at [445, 61] on textarea "Maintenance Audit team: We apologize" at bounding box center [423, 68] width 104 height 18
click at [442, 61] on textarea "Maintenance Audit team: We apologize" at bounding box center [423, 68] width 104 height 18
click at [462, 60] on textarea "Maintenance Audit team: We apologise logize" at bounding box center [423, 68] width 104 height 18
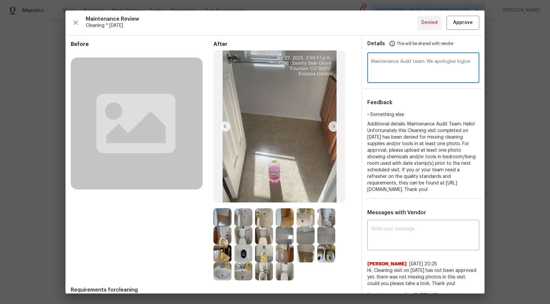
click at [462, 60] on textarea "Maintenance Audit team: We apologise logize" at bounding box center [423, 68] width 104 height 18
type textarea "Maintenance Audit team: We apologise for that and after further review we appro…"
click at [471, 23] on span "Approve" at bounding box center [463, 23] width 20 height 8
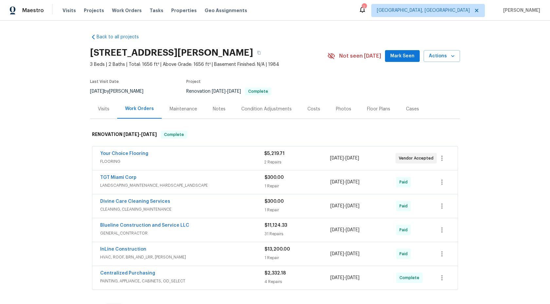
click at [172, 107] on div "Maintenance" at bounding box center [182, 109] width 27 height 7
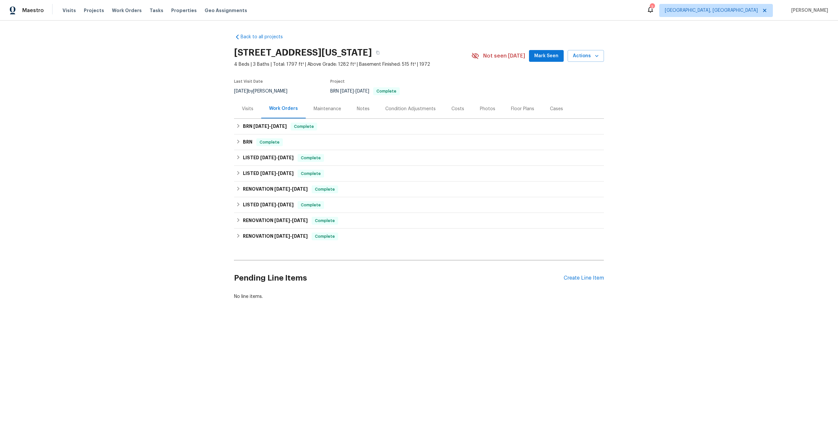
click at [335, 111] on div "Maintenance" at bounding box center [326, 109] width 27 height 7
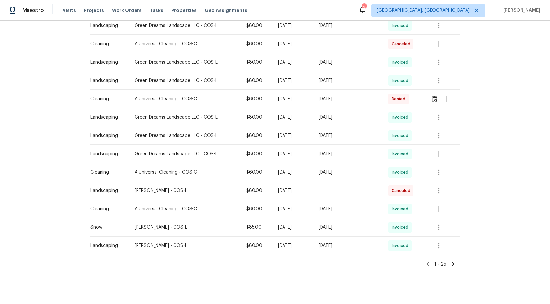
scroll to position [349, 0]
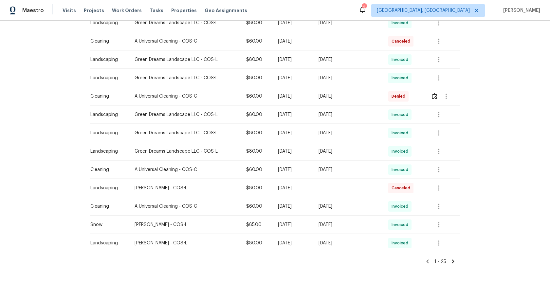
click at [454, 259] on icon at bounding box center [453, 261] width 6 height 6
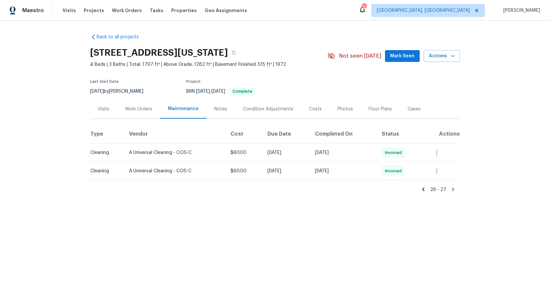
click at [424, 189] on icon at bounding box center [423, 189] width 2 height 4
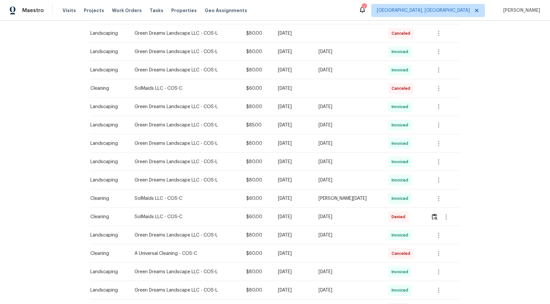
scroll to position [275, 0]
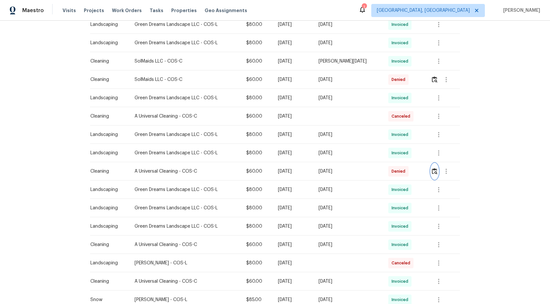
click at [434, 171] on img "button" at bounding box center [435, 171] width 6 height 6
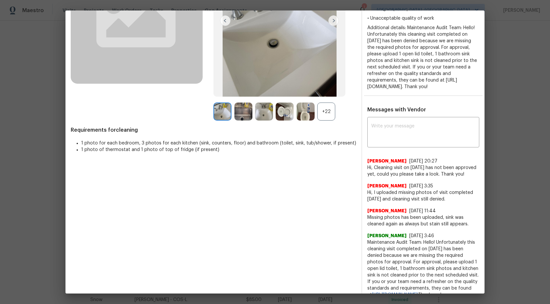
scroll to position [104, 0]
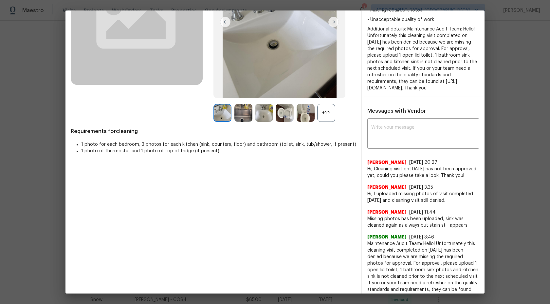
click at [327, 112] on div "+22" at bounding box center [326, 113] width 18 height 18
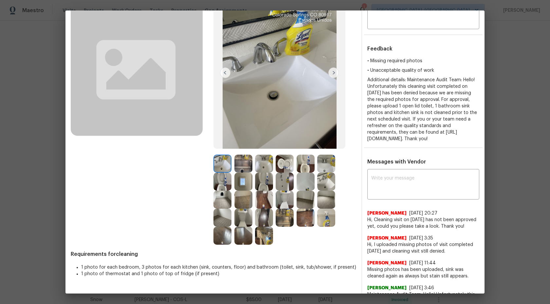
scroll to position [48, 0]
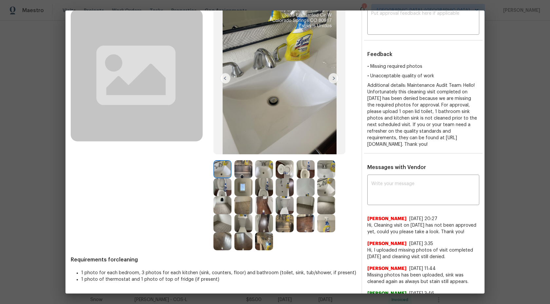
click at [331, 77] on img at bounding box center [333, 78] width 10 height 10
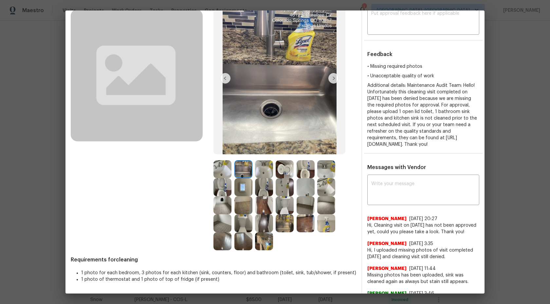
click at [335, 79] on img at bounding box center [333, 78] width 10 height 10
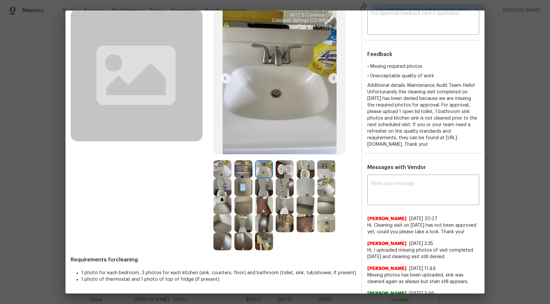
scroll to position [28, 0]
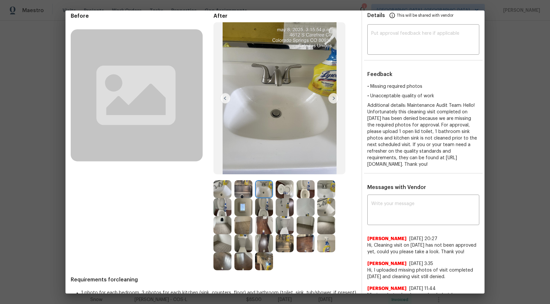
click at [334, 98] on img at bounding box center [333, 98] width 10 height 10
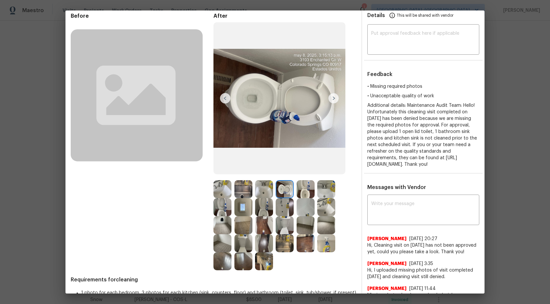
click at [246, 190] on img at bounding box center [243, 189] width 18 height 18
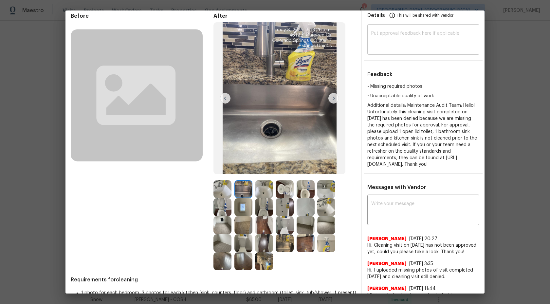
click at [407, 29] on div "​" at bounding box center [423, 40] width 112 height 29
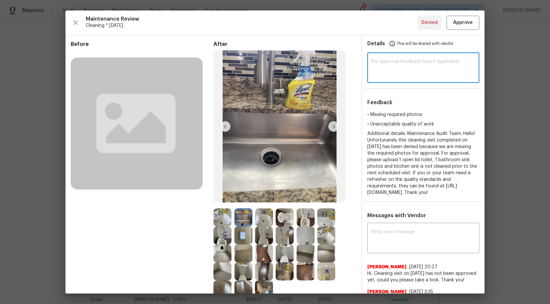
click at [399, 71] on textarea at bounding box center [423, 68] width 104 height 18
type textarea "A"
type textarea "H"
type textarea "Maintenance Audit Team: After further review we approved this visit now"
click at [467, 19] on span "Approve" at bounding box center [463, 23] width 20 height 8
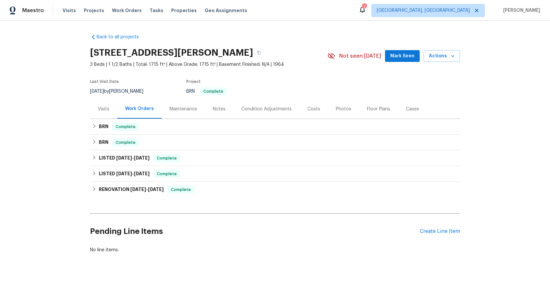
click at [180, 112] on div "Maintenance" at bounding box center [182, 109] width 27 height 7
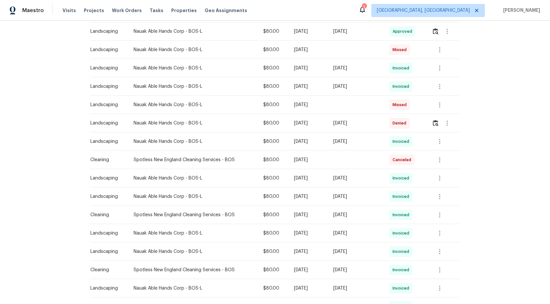
scroll to position [178, 0]
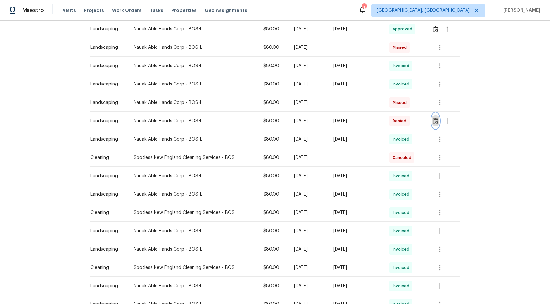
click at [436, 120] on img "button" at bounding box center [436, 120] width 6 height 6
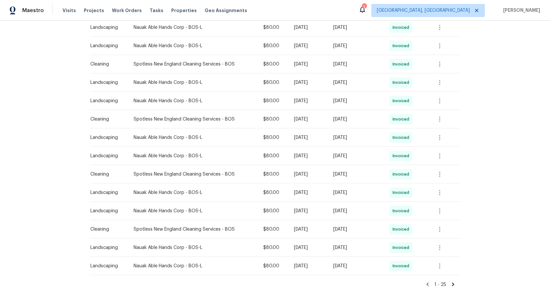
scroll to position [349, 0]
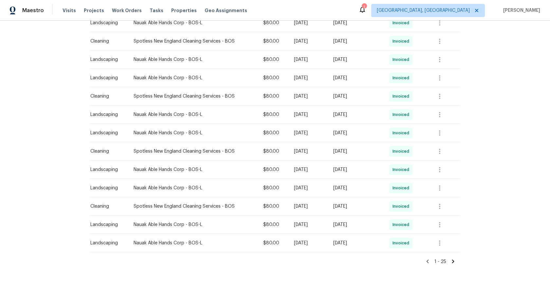
click at [453, 261] on icon at bounding box center [453, 261] width 2 height 4
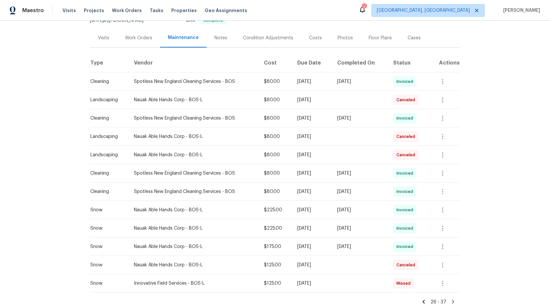
scroll to position [111, 0]
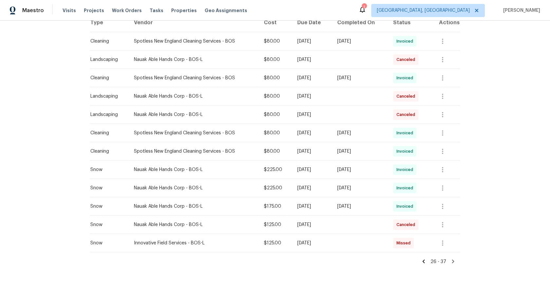
click at [423, 258] on icon at bounding box center [423, 261] width 6 height 6
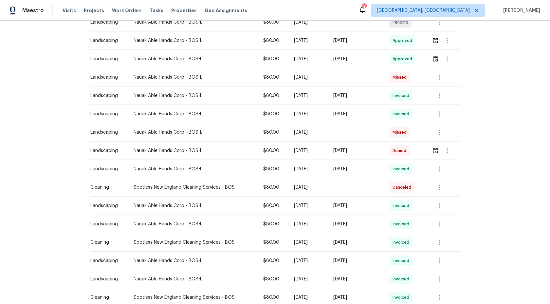
scroll to position [163, 0]
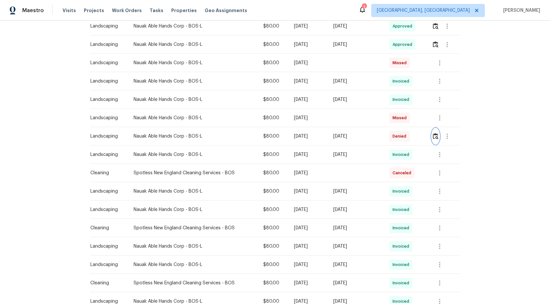
click at [437, 135] on img "button" at bounding box center [436, 136] width 6 height 6
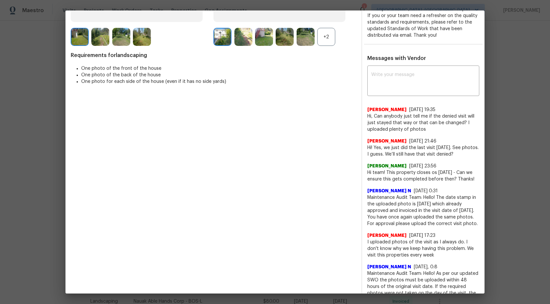
scroll to position [131, 0]
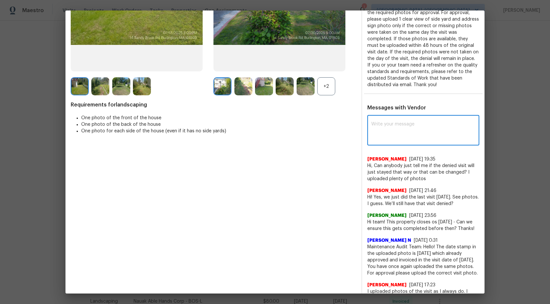
click at [399, 125] on textarea at bounding box center [423, 131] width 104 height 18
type textarea "H"
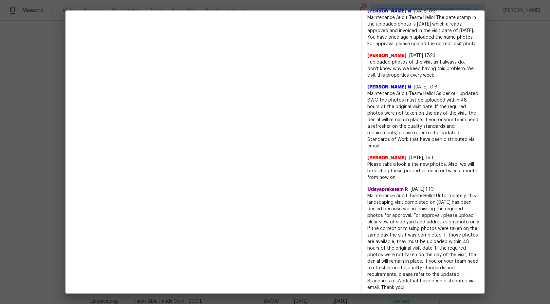
scroll to position [359, 0]
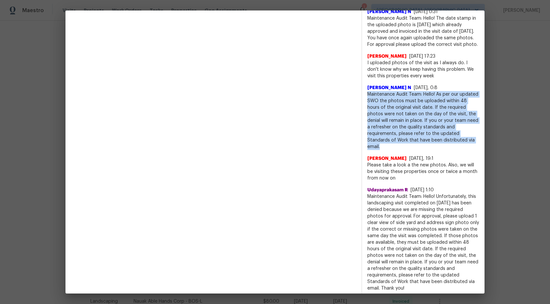
drag, startPoint x: 382, startPoint y: 145, endPoint x: 367, endPoint y: 96, distance: 51.3
click at [367, 96] on span "Maintenance Audit Team: Hello! As per our updated SWO the photos must be upload…" at bounding box center [423, 120] width 112 height 59
copy span "Maintenance Audit Team: Hello! As per our updated SWO the photos must be upload…"
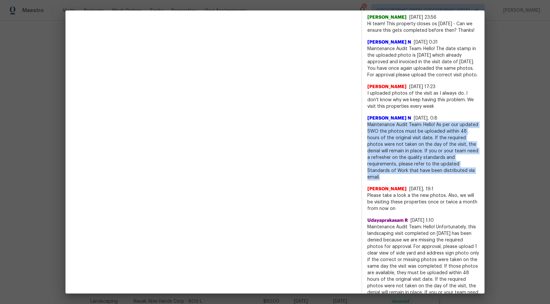
scroll to position [334, 0]
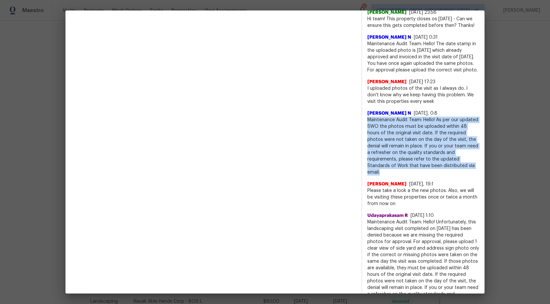
click at [440, 147] on span "Maintenance Audit Team: Hello! As per our updated SWO the photos must be upload…" at bounding box center [423, 145] width 112 height 59
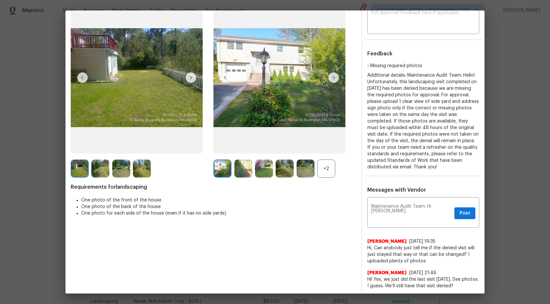
scroll to position [13, 0]
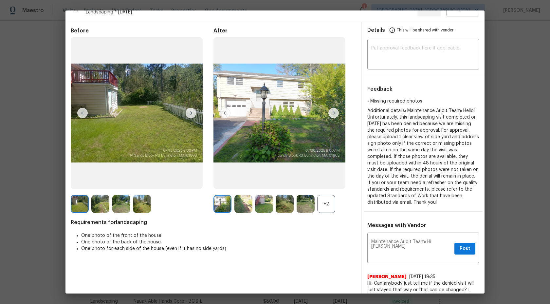
click at [249, 203] on img at bounding box center [243, 204] width 18 height 18
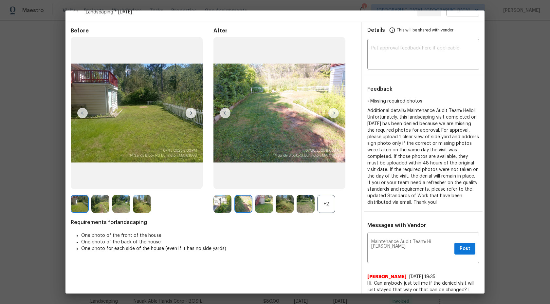
click at [265, 207] on img at bounding box center [264, 204] width 18 height 18
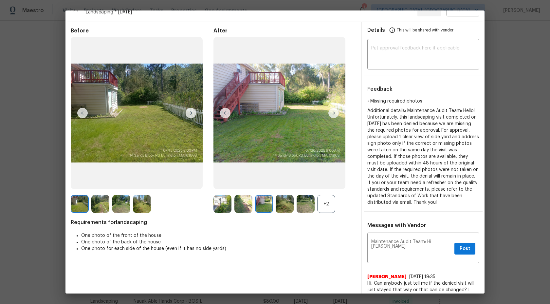
click at [287, 205] on img at bounding box center [285, 204] width 18 height 18
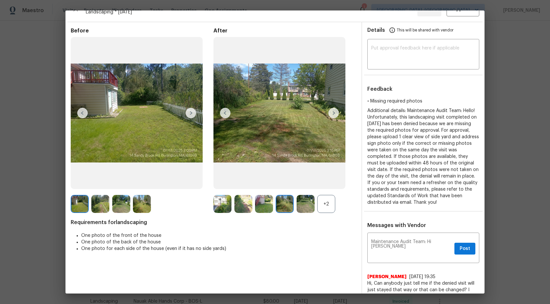
click at [224, 209] on img at bounding box center [222, 204] width 18 height 18
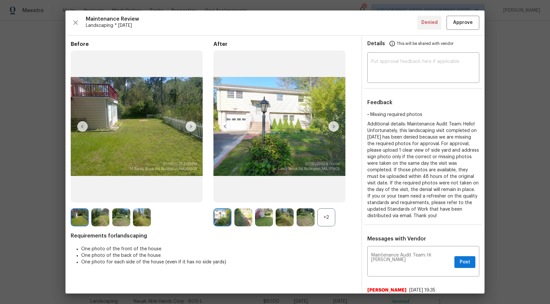
scroll to position [47, 0]
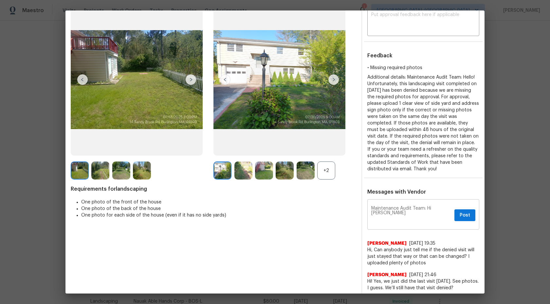
click at [444, 206] on textarea "Maintenance Audit Team: Hi [PERSON_NAME]" at bounding box center [411, 215] width 80 height 18
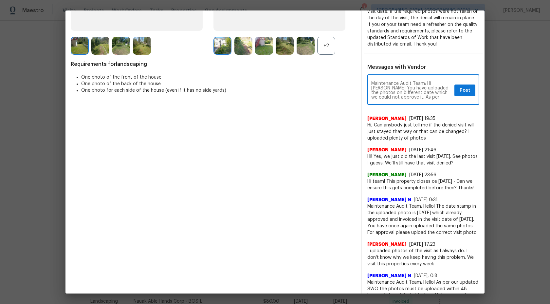
scroll to position [172, 0]
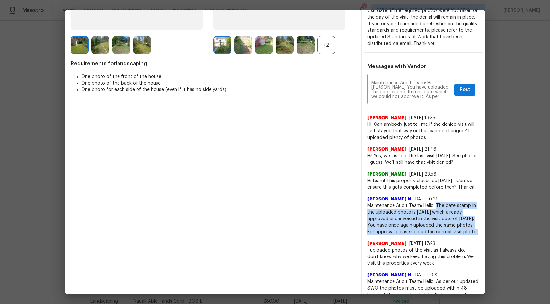
drag, startPoint x: 469, startPoint y: 230, endPoint x: 437, endPoint y: 204, distance: 41.2
click at [437, 204] on span "Maintenance Audit Team: Hello! The date stamp in the uploaded photo is [DATE] w…" at bounding box center [423, 218] width 112 height 33
copy span "The date stamp in the uploaded photo is [DATE] which already approved and invoi…"
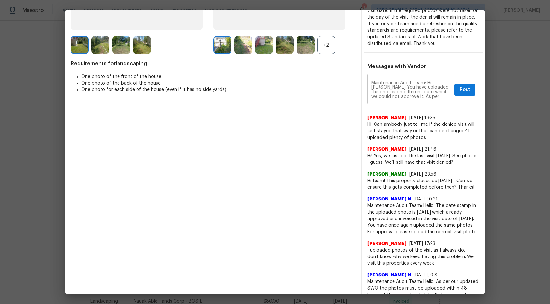
click at [437, 98] on textarea "Maintenance Audit Team: Hi [PERSON_NAME] You have uploaded the photos on differ…" at bounding box center [411, 89] width 80 height 18
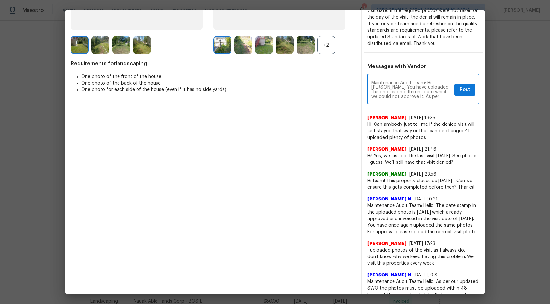
paste textarea "The date stamp in the uploaded photo is [DATE] which already approved and invoi…"
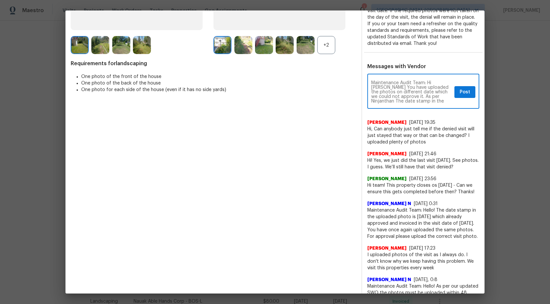
scroll to position [23, 0]
type textarea "Maintenance Audit Team: Hi [PERSON_NAME] You have uploaded the photos on differ…"
click at [461, 92] on span "Post" at bounding box center [464, 92] width 10 height 8
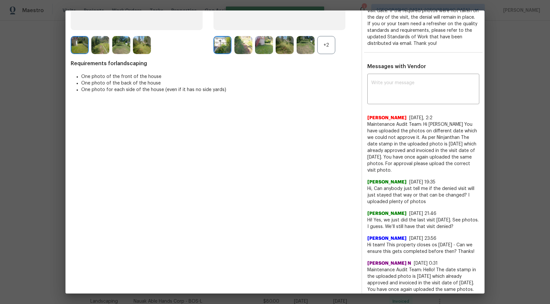
scroll to position [0, 0]
